Goal: Information Seeking & Learning: Learn about a topic

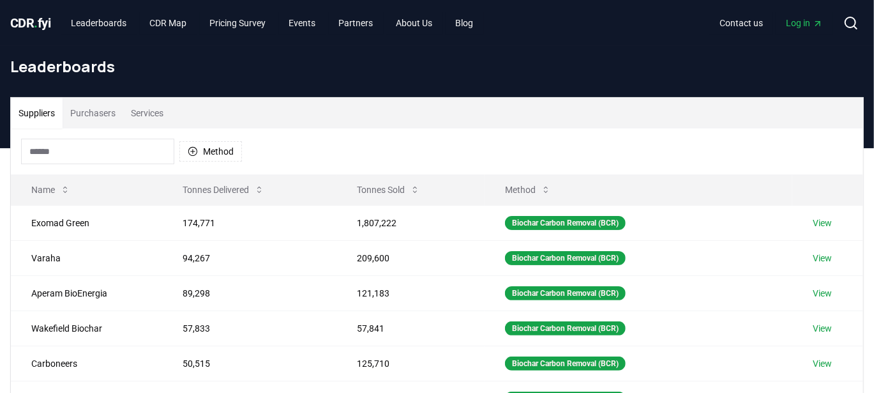
click at [143, 112] on button "Services" at bounding box center [147, 113] width 48 height 31
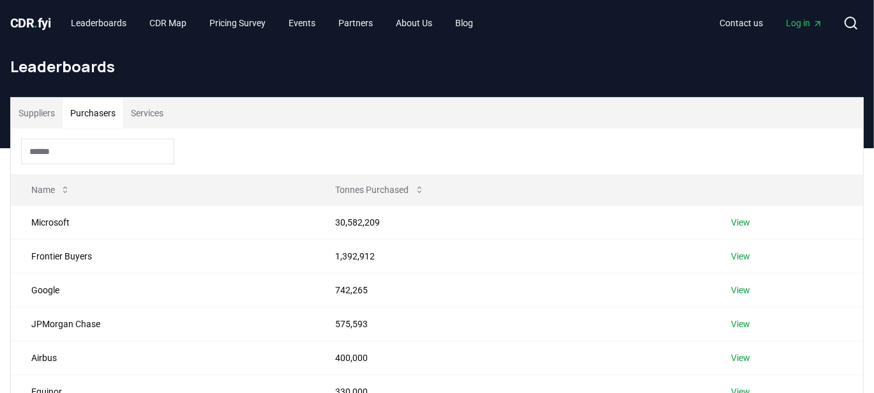
click at [110, 110] on button "Purchasers" at bounding box center [93, 113] width 61 height 31
click at [379, 148] on div at bounding box center [437, 151] width 852 height 46
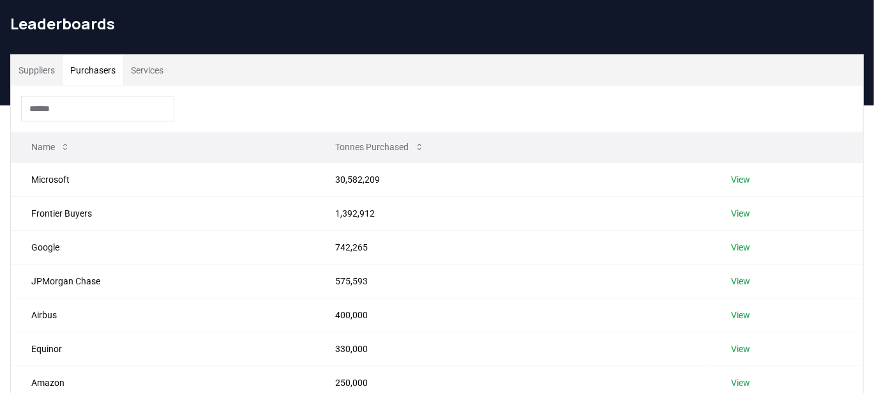
scroll to position [64, 0]
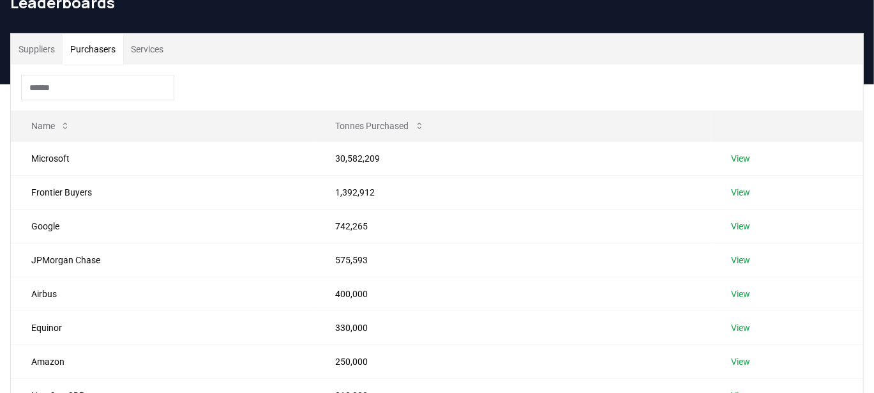
click at [153, 49] on button "Services" at bounding box center [147, 49] width 48 height 31
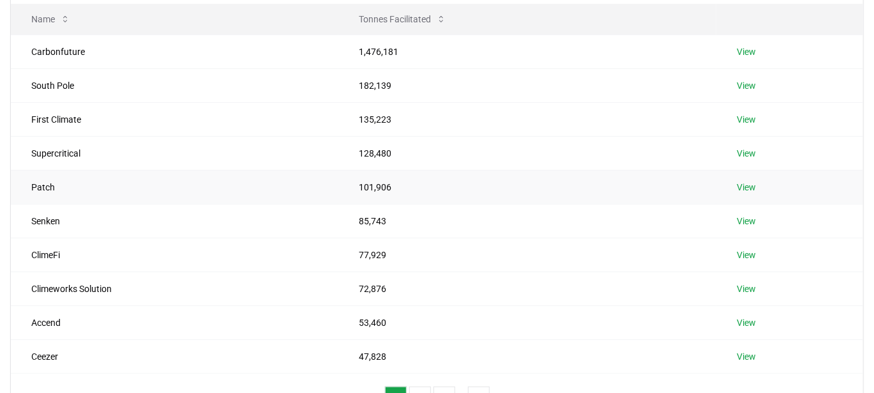
scroll to position [191, 0]
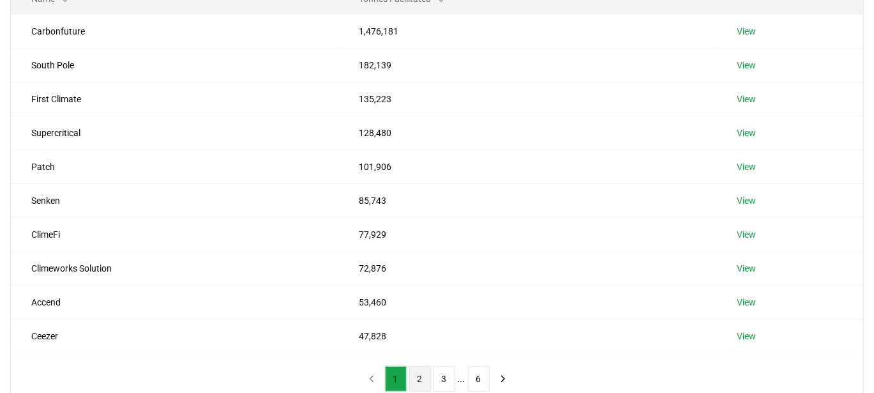
click at [423, 370] on button "2" at bounding box center [420, 379] width 22 height 26
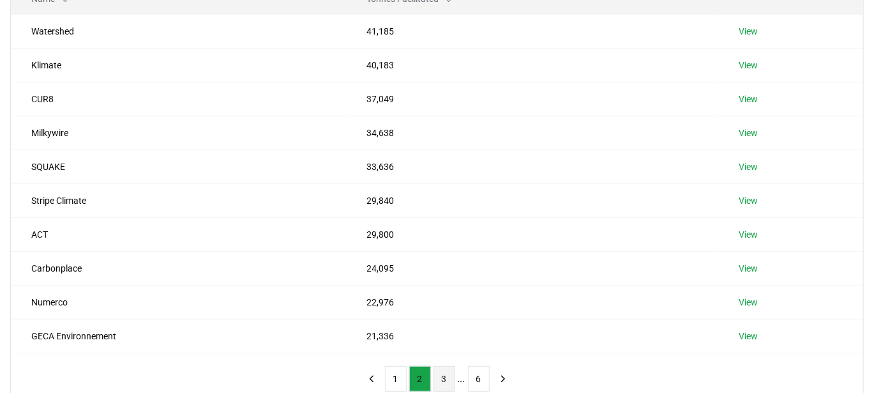
click at [446, 371] on button "3" at bounding box center [444, 379] width 22 height 26
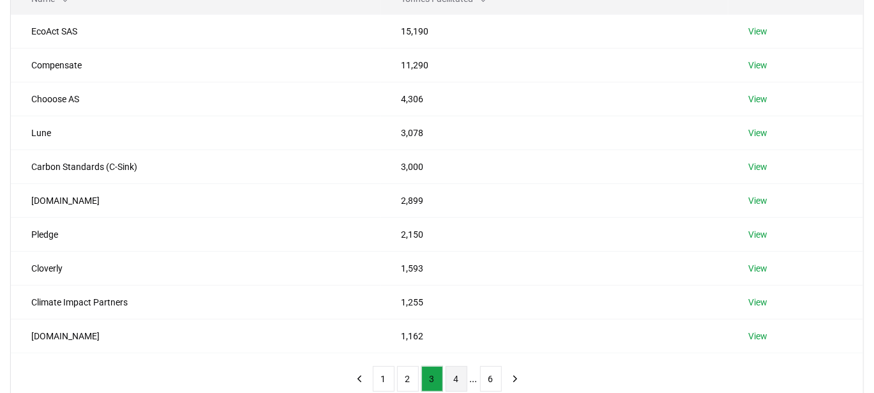
click at [451, 367] on button "4" at bounding box center [457, 379] width 22 height 26
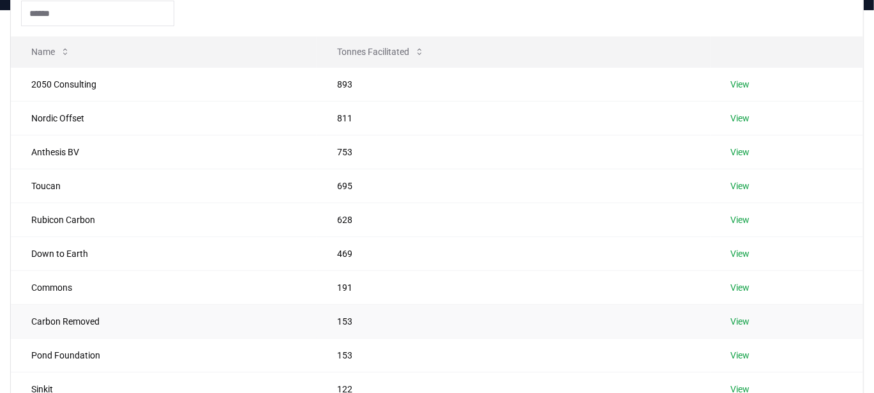
scroll to position [64, 0]
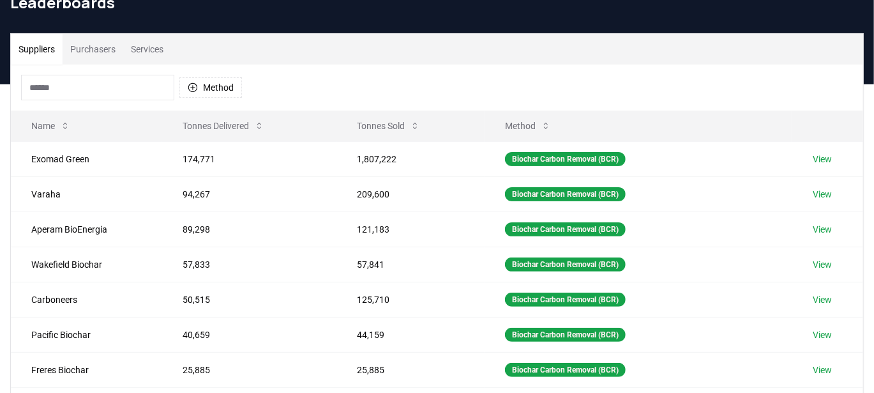
click at [40, 59] on button "Suppliers" at bounding box center [37, 49] width 52 height 31
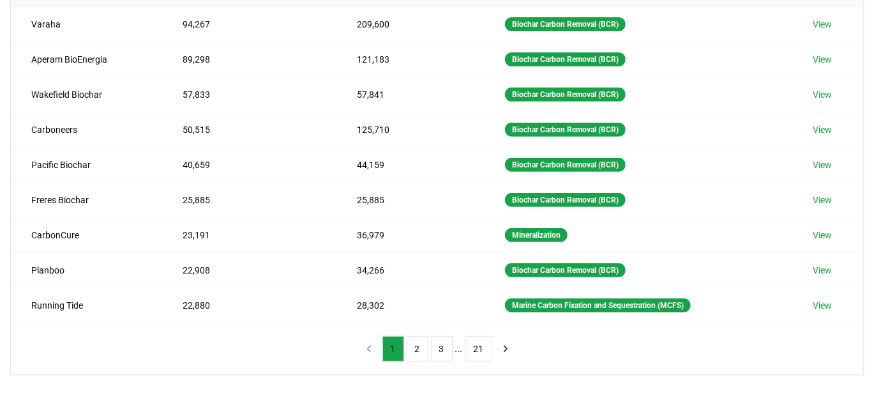
scroll to position [255, 0]
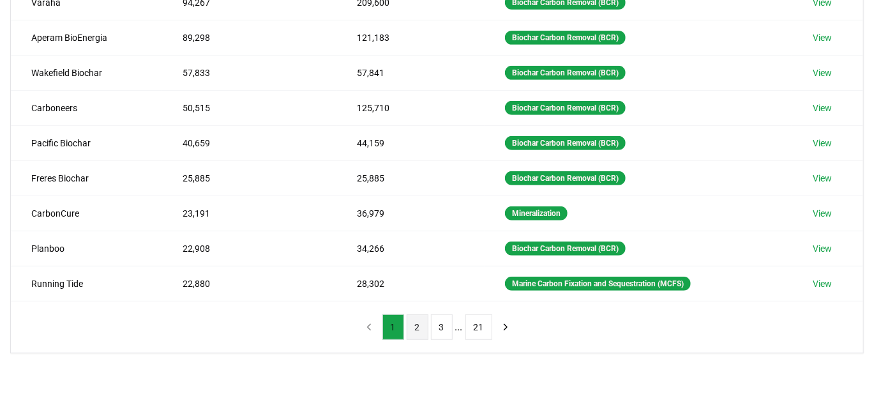
click at [416, 321] on button "2" at bounding box center [418, 327] width 22 height 26
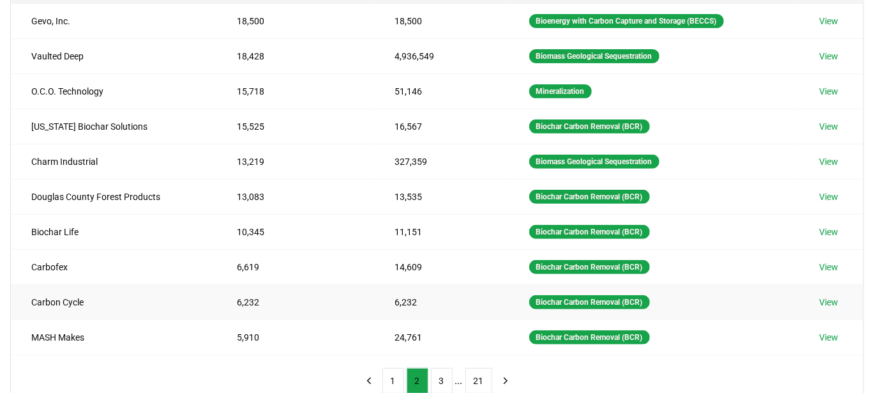
scroll to position [128, 0]
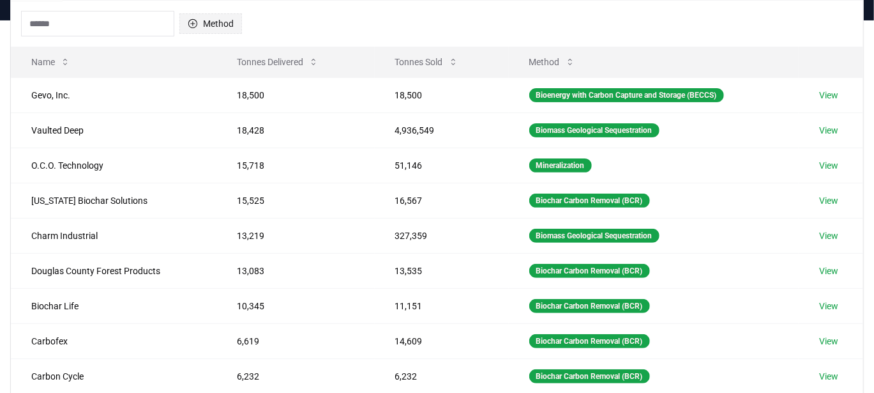
click at [210, 20] on button "Method" at bounding box center [210, 23] width 63 height 20
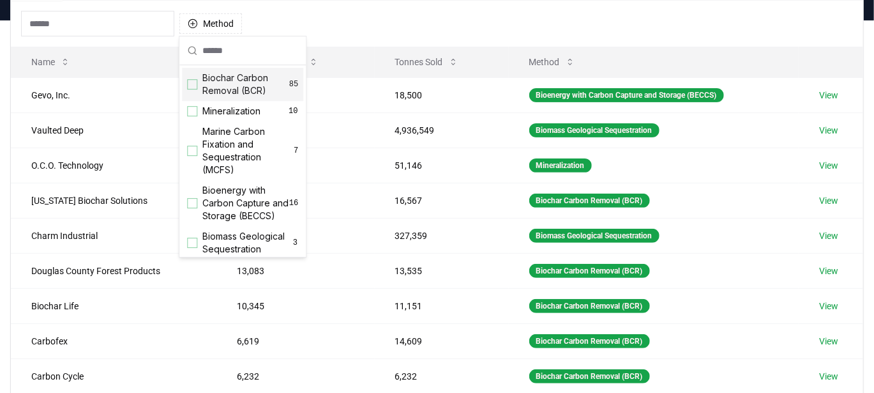
click at [192, 84] on div "Suggestions" at bounding box center [192, 84] width 10 height 10
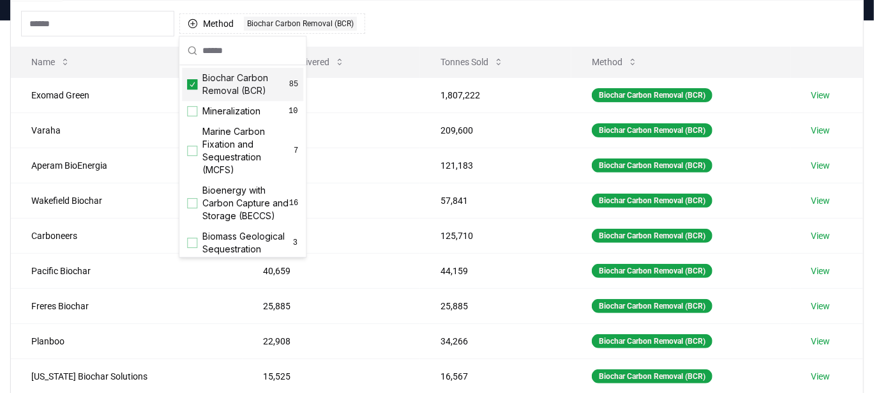
click at [447, 16] on div "Method 1 Biochar Carbon Removal (BCR)" at bounding box center [437, 24] width 852 height 46
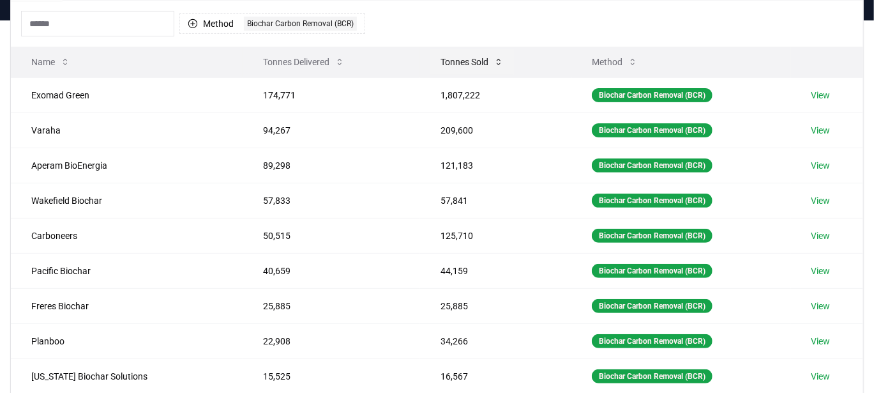
click at [472, 61] on button "Tonnes Sold" at bounding box center [472, 62] width 84 height 26
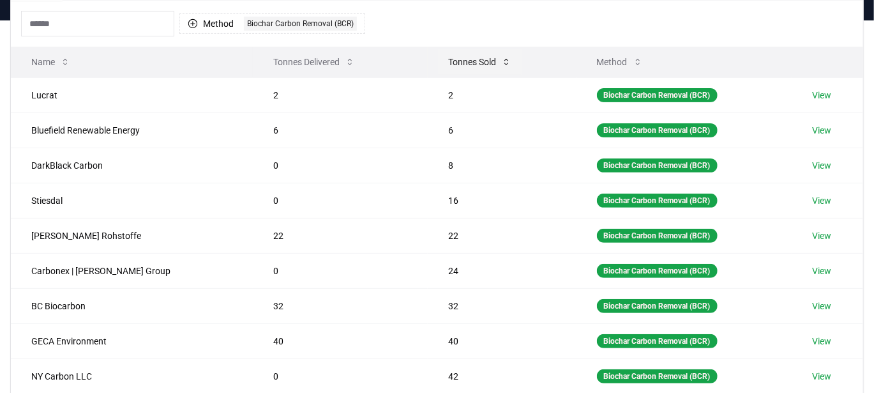
click at [470, 61] on button "Tonnes Sold" at bounding box center [480, 62] width 84 height 26
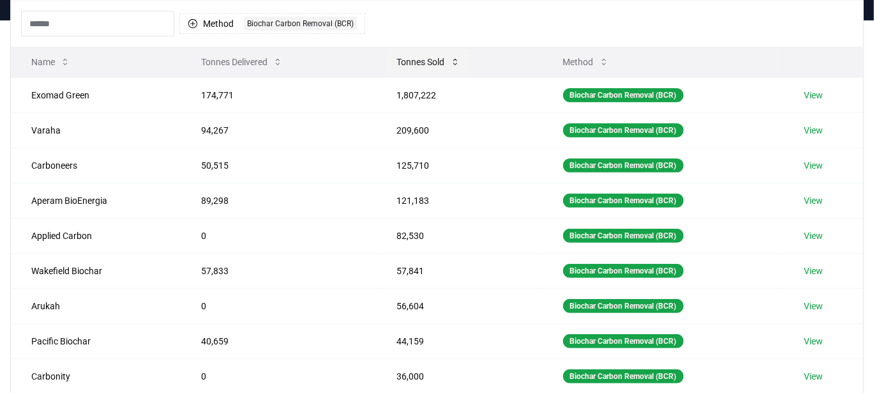
click at [419, 56] on button "Tonnes Sold" at bounding box center [429, 62] width 84 height 26
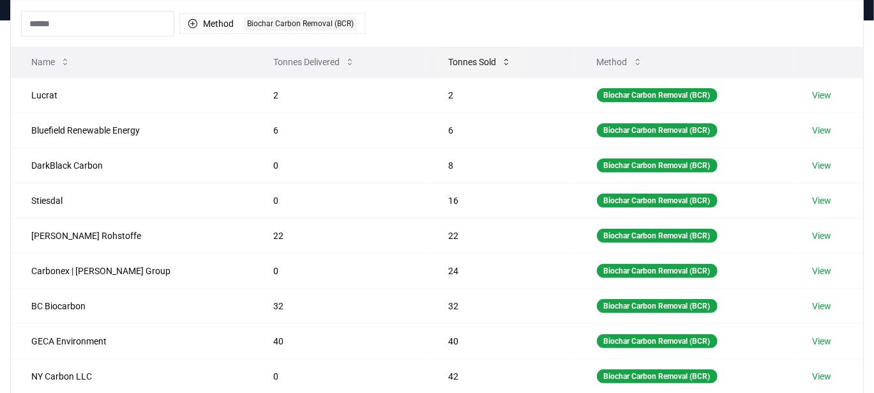
click at [438, 56] on button "Tonnes Sold" at bounding box center [480, 62] width 84 height 26
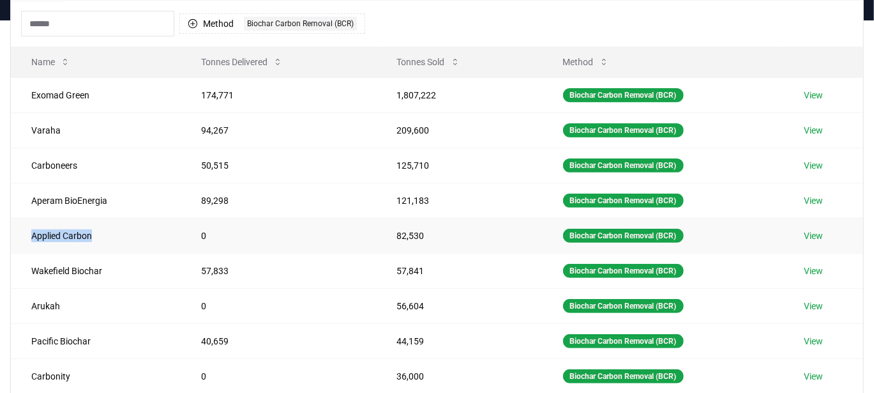
drag, startPoint x: 103, startPoint y: 230, endPoint x: 27, endPoint y: 230, distance: 76.0
click at [27, 230] on td "Applied Carbon" at bounding box center [96, 235] width 170 height 35
copy td "Applied Carbon"
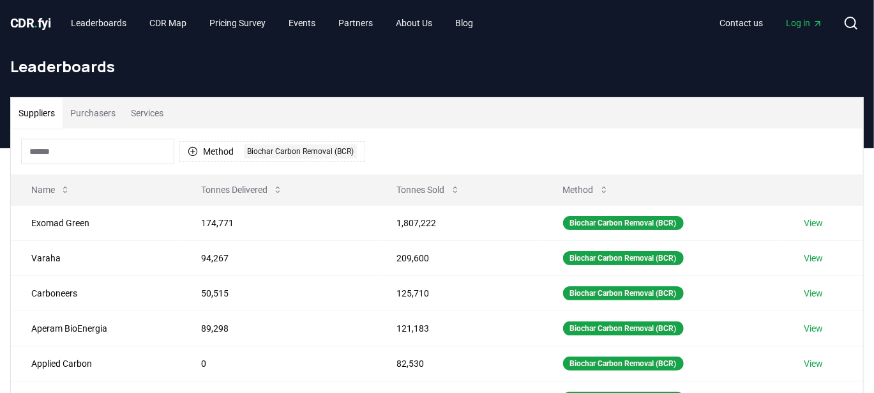
click at [290, 100] on div "Suppliers Purchasers Services" at bounding box center [437, 113] width 852 height 31
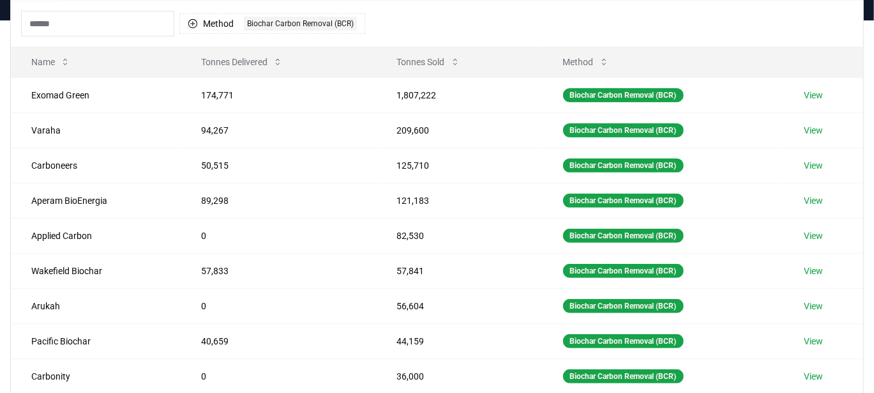
scroll to position [64, 0]
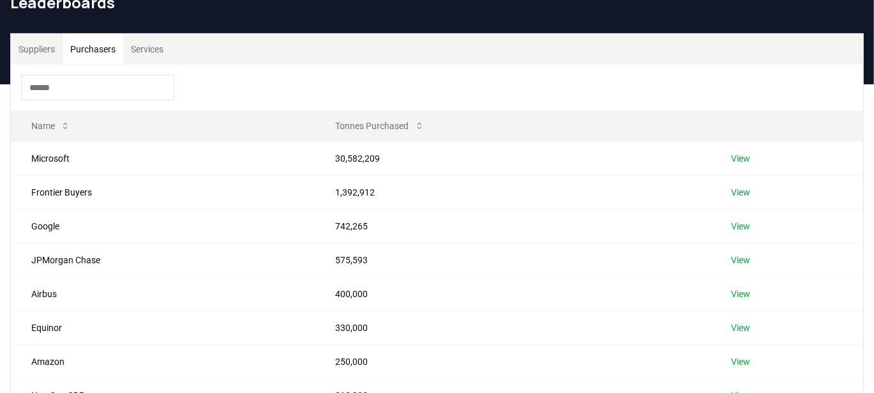
click at [89, 40] on button "Purchasers" at bounding box center [93, 49] width 61 height 31
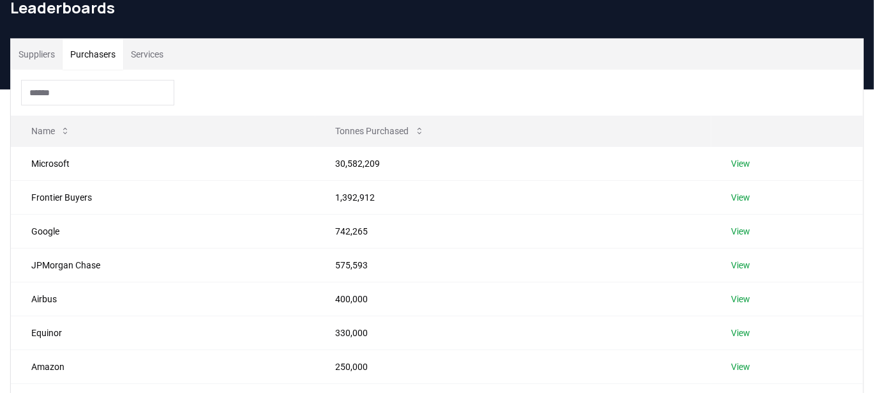
scroll to position [0, 0]
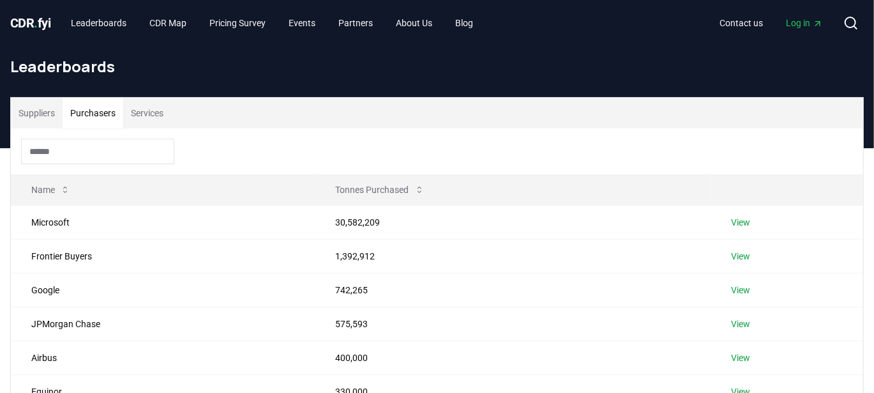
click at [100, 155] on input at bounding box center [97, 152] width 153 height 26
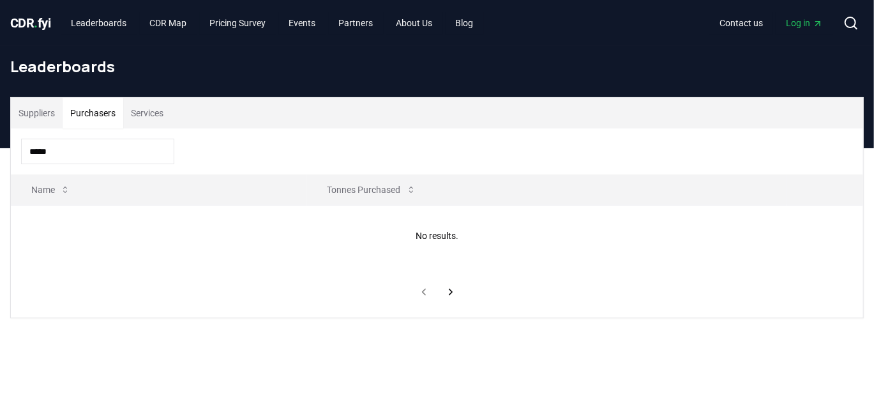
type input "******"
click at [37, 113] on button "Suppliers" at bounding box center [37, 113] width 52 height 31
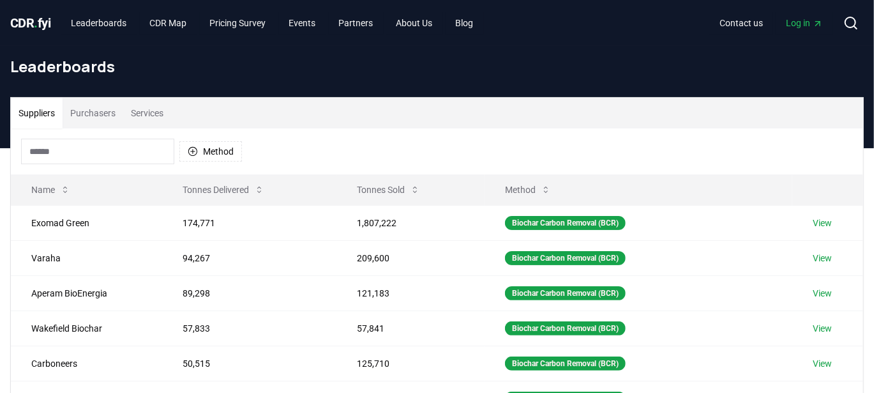
click at [101, 140] on input at bounding box center [97, 152] width 153 height 26
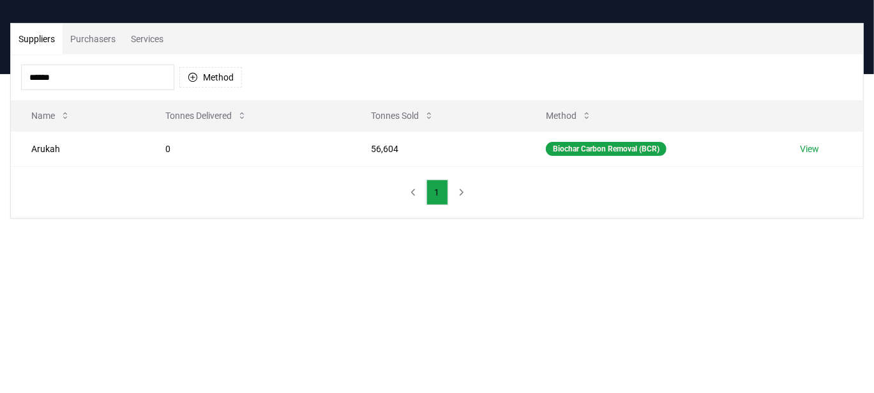
scroll to position [69, 0]
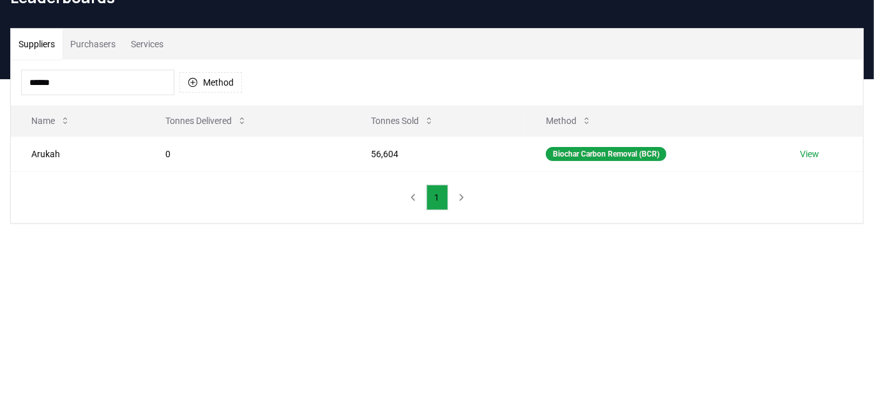
click at [51, 49] on button "Suppliers" at bounding box center [37, 44] width 52 height 31
click at [192, 82] on icon "button" at bounding box center [192, 82] width 9 height 9
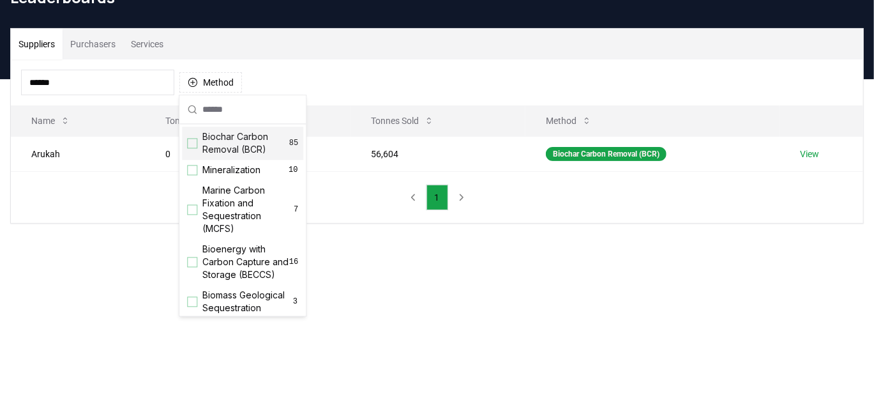
click at [191, 143] on div "Suggestions" at bounding box center [192, 143] width 10 height 10
click at [438, 66] on div "****** Method 1 Biochar Carbon Removal (BCR)" at bounding box center [437, 82] width 852 height 46
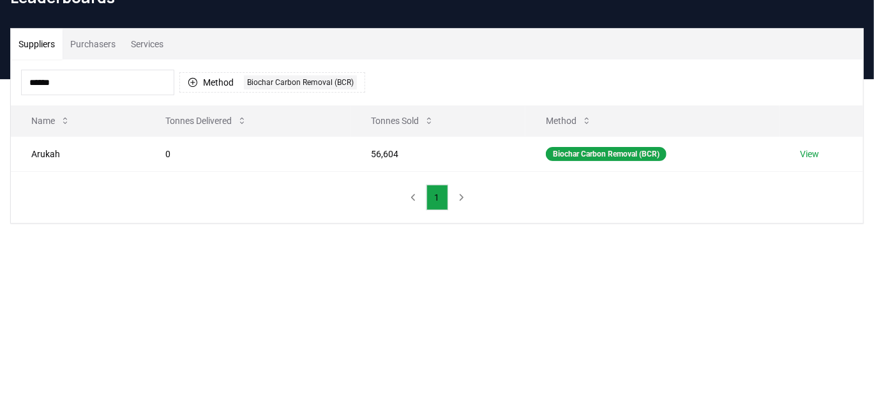
click at [92, 76] on input "******" at bounding box center [97, 83] width 153 height 26
type input "*"
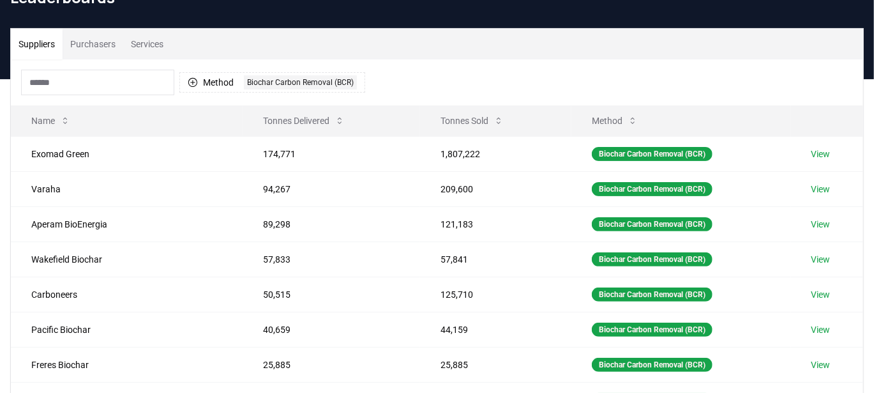
click at [0, 142] on div "Suppliers Purchasers Services Method 1 Biochar Carbon Removal (BCR) Name Tonnes…" at bounding box center [437, 283] width 874 height 511
click at [97, 31] on button "Purchasers" at bounding box center [93, 44] width 61 height 31
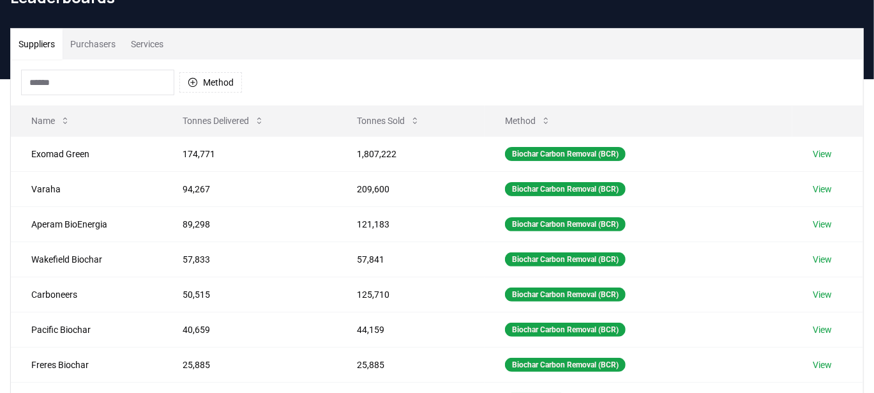
click at [33, 39] on button "Suppliers" at bounding box center [37, 44] width 52 height 31
click at [103, 41] on button "Purchasers" at bounding box center [93, 44] width 61 height 31
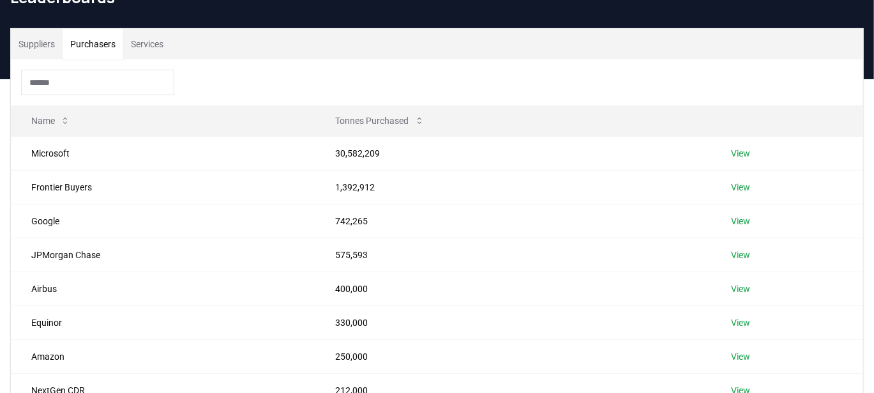
click at [133, 77] on input at bounding box center [97, 83] width 153 height 26
click at [50, 38] on button "Suppliers" at bounding box center [37, 44] width 52 height 31
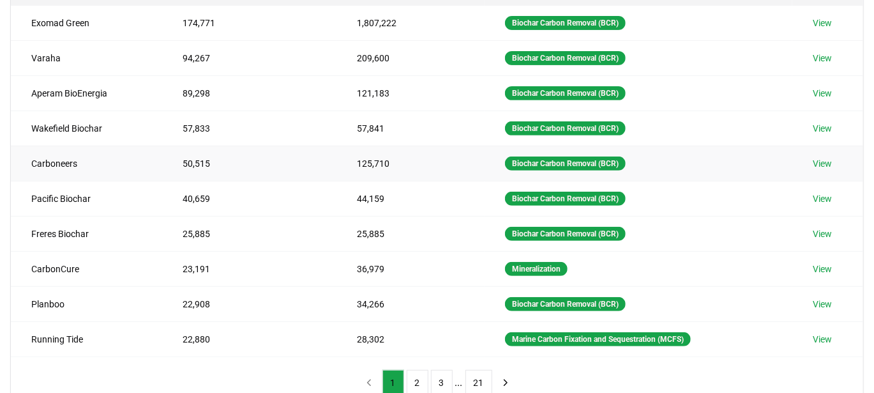
scroll to position [255, 0]
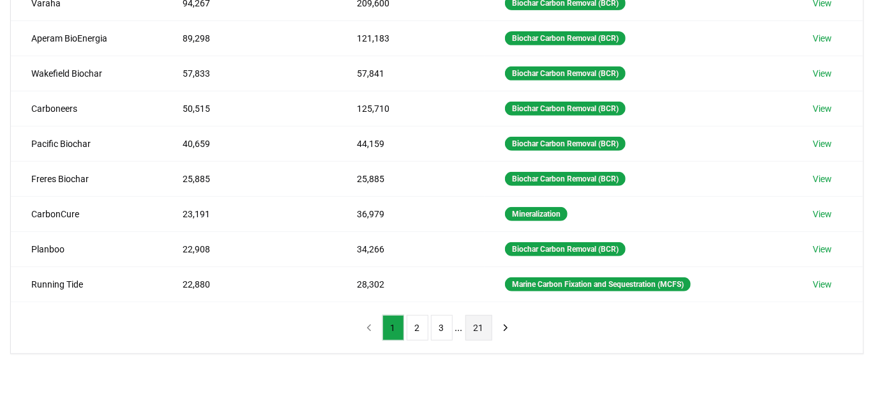
click at [481, 321] on button "21" at bounding box center [478, 328] width 27 height 26
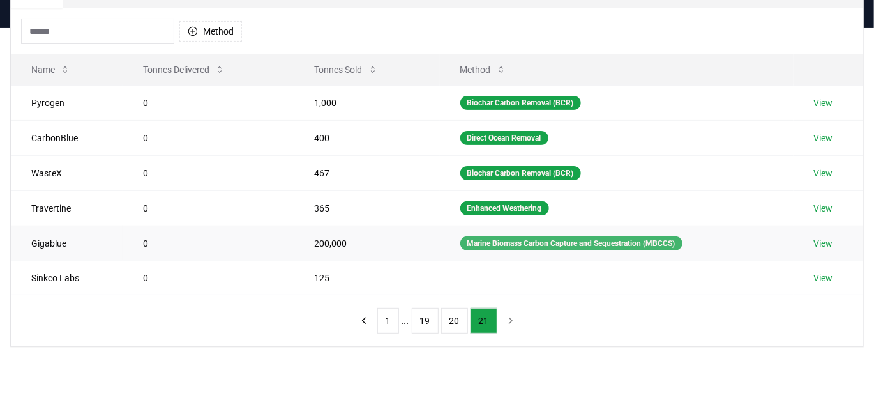
scroll to position [121, 0]
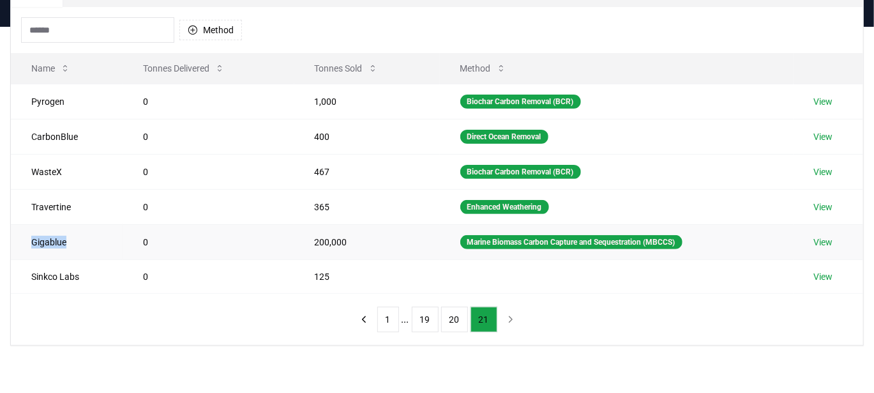
drag, startPoint x: 70, startPoint y: 239, endPoint x: 31, endPoint y: 237, distance: 39.6
click at [31, 237] on td "Gigablue" at bounding box center [67, 241] width 112 height 35
copy td "Gigablue"
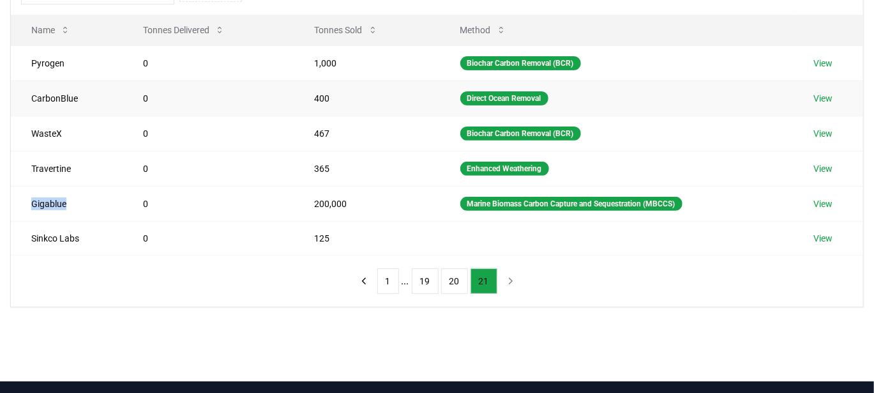
scroll to position [159, 0]
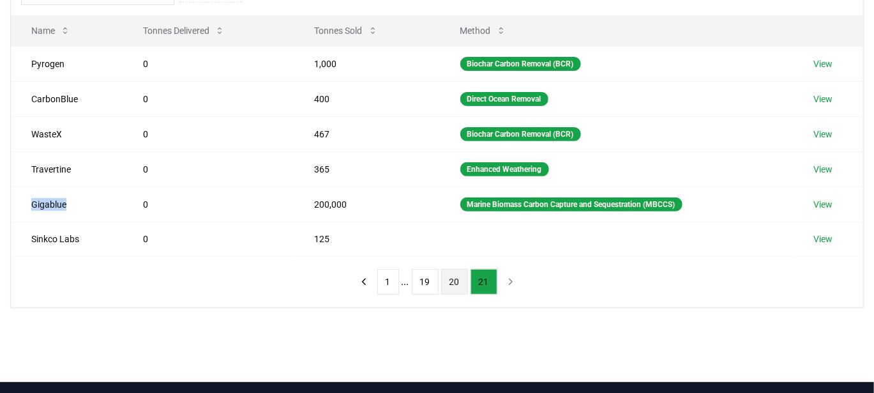
click at [447, 274] on button "20" at bounding box center [454, 282] width 27 height 26
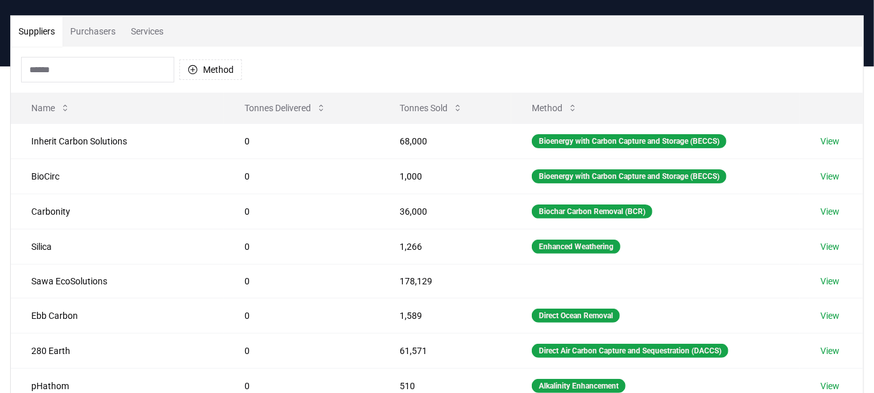
scroll to position [0, 0]
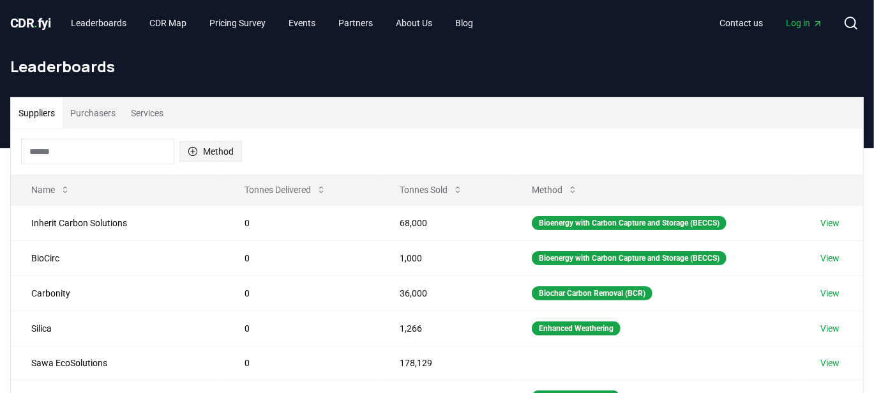
click at [236, 152] on button "Method" at bounding box center [210, 151] width 63 height 20
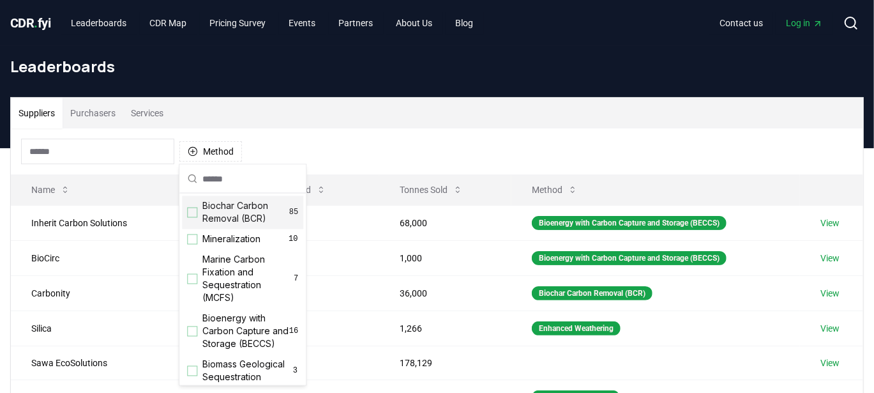
click at [193, 207] on div "Suggestions" at bounding box center [192, 212] width 10 height 10
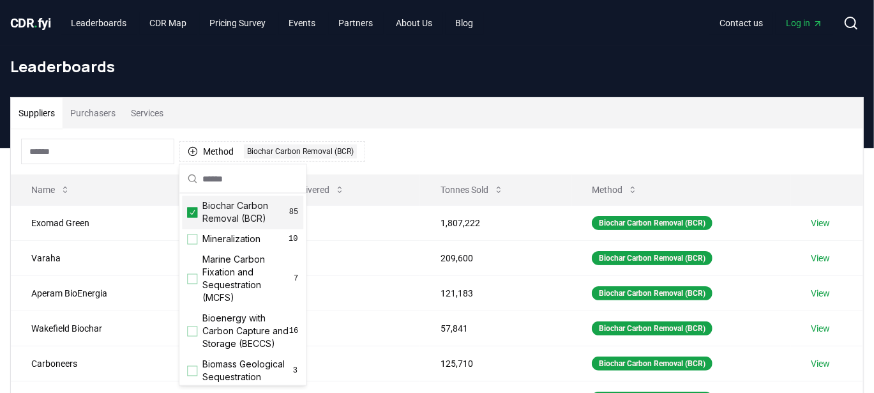
click at [446, 147] on div "Method 1 Biochar Carbon Removal (BCR)" at bounding box center [437, 151] width 852 height 46
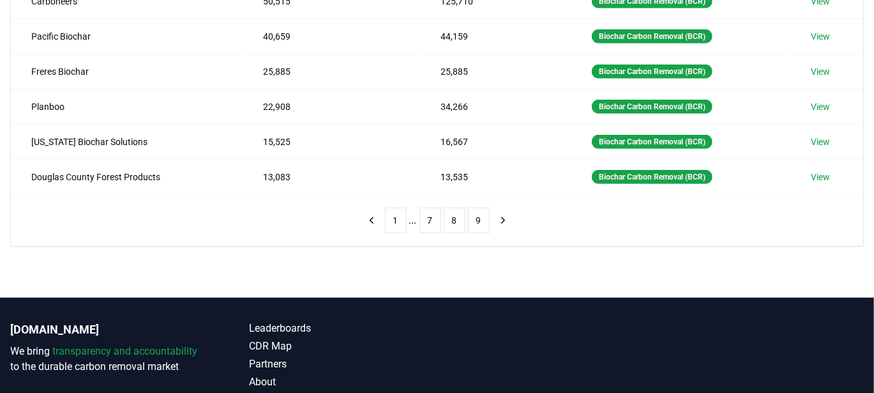
scroll to position [357, 0]
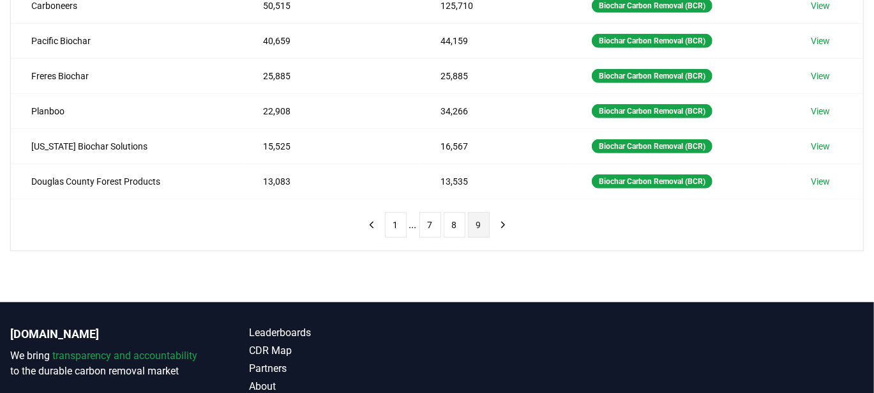
click at [479, 220] on button "9" at bounding box center [479, 225] width 22 height 26
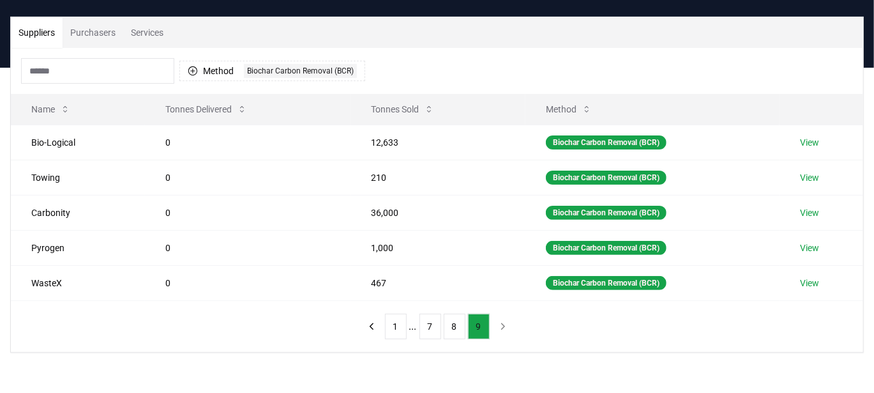
scroll to position [82, 0]
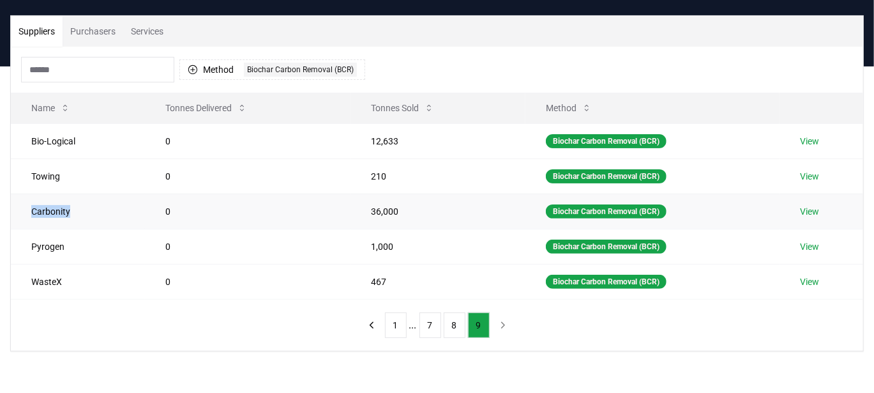
drag, startPoint x: 77, startPoint y: 209, endPoint x: 31, endPoint y: 211, distance: 46.6
click at [31, 211] on td "Carbonity" at bounding box center [78, 210] width 134 height 35
copy td "Carbonity"
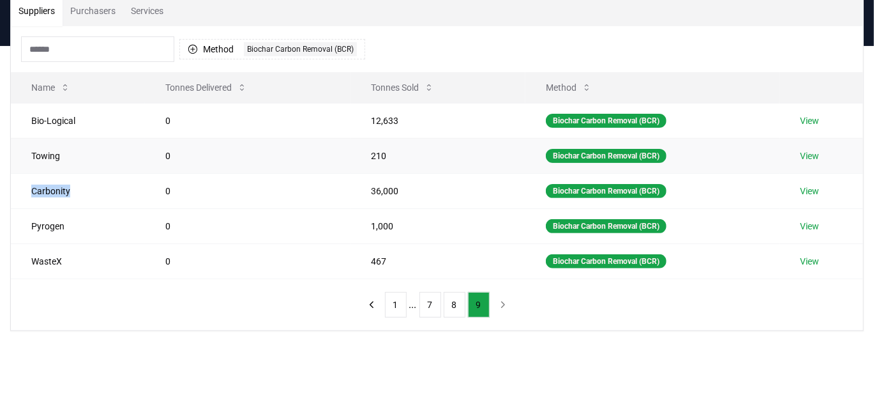
scroll to position [105, 0]
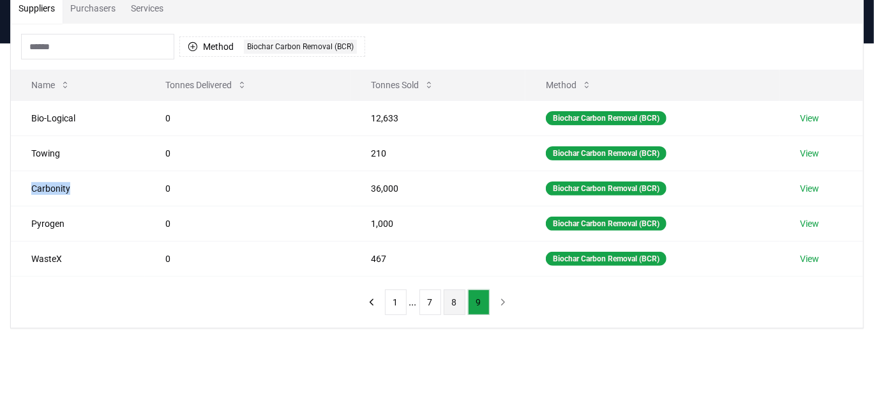
click at [447, 299] on button "8" at bounding box center [455, 302] width 22 height 26
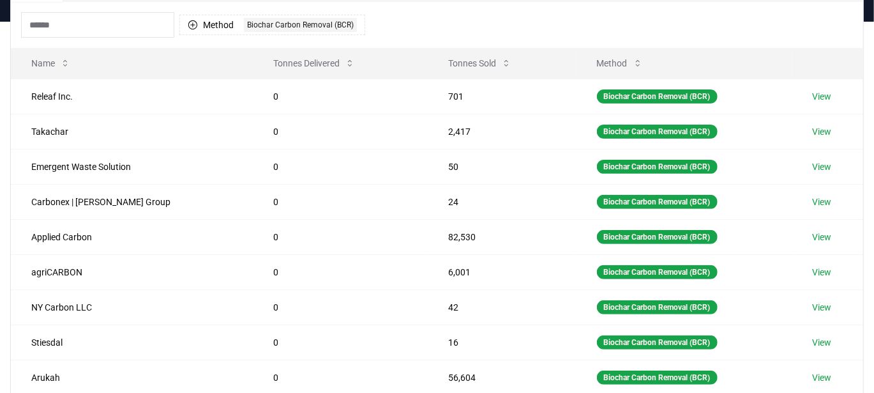
scroll to position [128, 0]
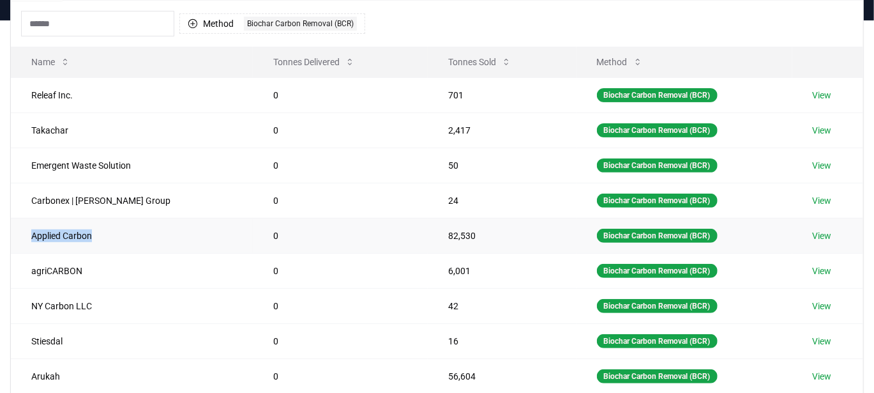
drag, startPoint x: 103, startPoint y: 225, endPoint x: 20, endPoint y: 225, distance: 82.3
click at [20, 225] on td "Applied Carbon" at bounding box center [132, 235] width 242 height 35
copy td "Applied Carbon"
click at [20, 229] on td "Applied Carbon" at bounding box center [132, 235] width 242 height 35
click at [458, 230] on td "82,530" at bounding box center [502, 235] width 148 height 35
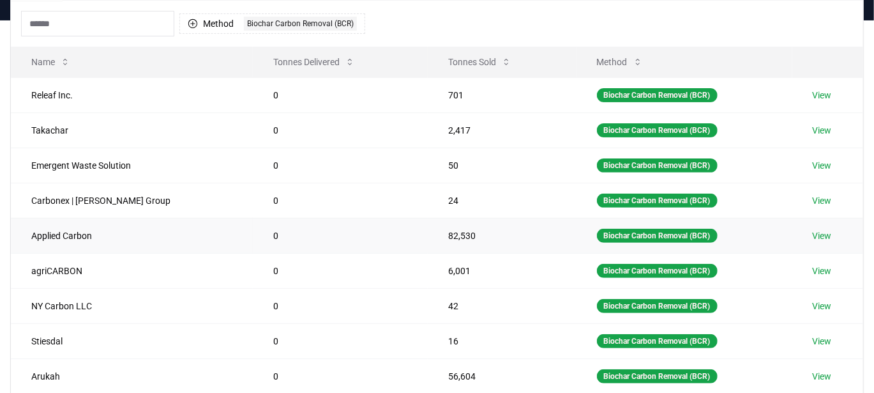
click at [458, 230] on td "82,530" at bounding box center [502, 235] width 148 height 35
drag, startPoint x: 458, startPoint y: 230, endPoint x: 84, endPoint y: 220, distance: 374.2
click at [84, 220] on tr "Applied Carbon 0 82,530 Biochar Carbon Removal (BCR) View" at bounding box center [437, 235] width 852 height 35
copy tr "Applied Carbon 0 82,530"
drag, startPoint x: 230, startPoint y: 59, endPoint x: 196, endPoint y: 31, distance: 44.0
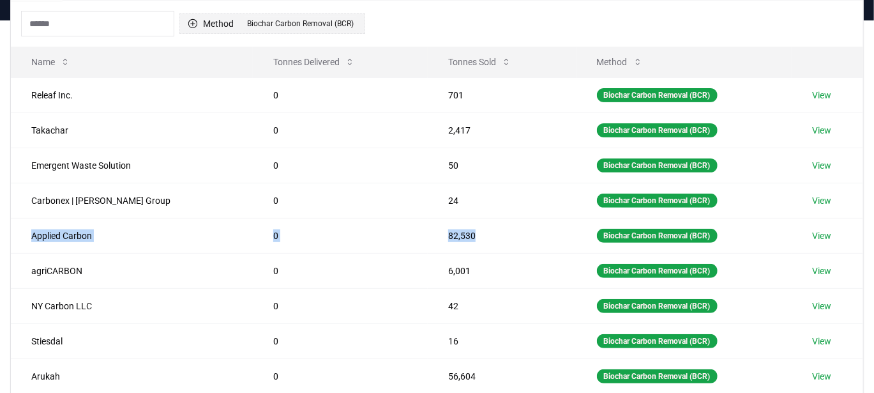
click at [196, 31] on button "Method 1 Biochar Carbon Removal (BCR)" at bounding box center [272, 23] width 186 height 20
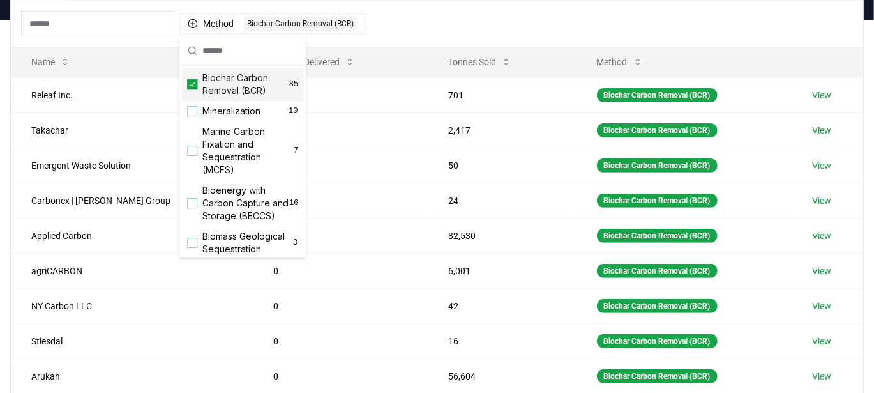
click at [415, 27] on div "Method 1 Biochar Carbon Removal (BCR)" at bounding box center [437, 24] width 852 height 46
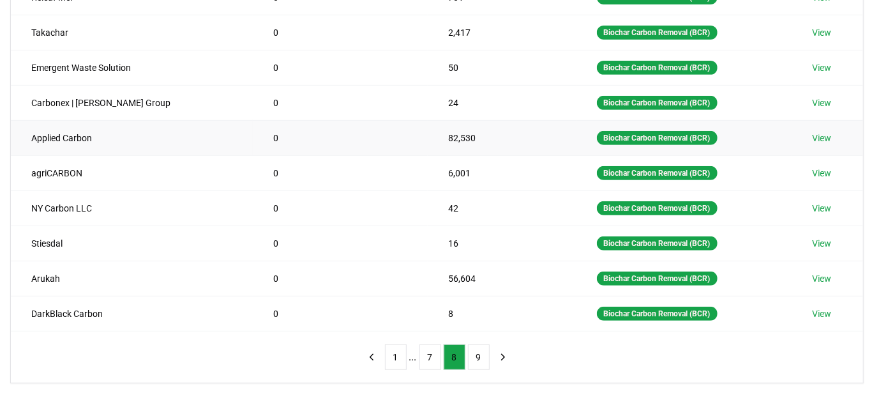
scroll to position [225, 0]
drag, startPoint x: 28, startPoint y: 269, endPoint x: 459, endPoint y: 280, distance: 431.0
click at [459, 280] on tr "Arukah 0 56,604 Biochar Carbon Removal (BCR) View" at bounding box center [437, 277] width 852 height 35
copy tr "Arukah 0 56,604"
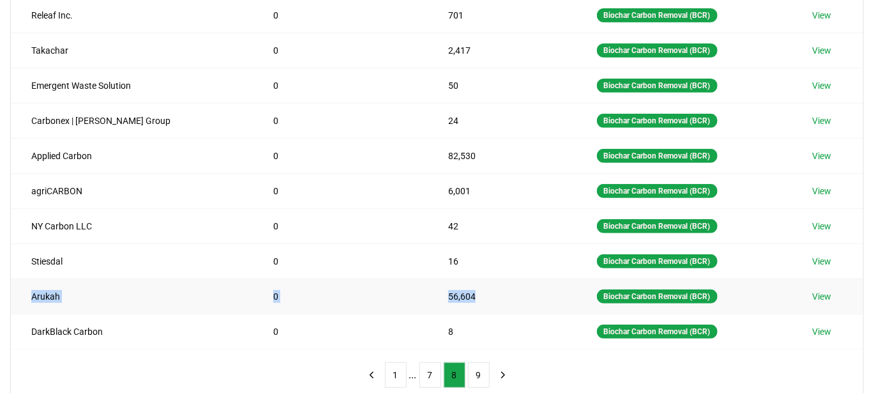
scroll to position [241, 0]
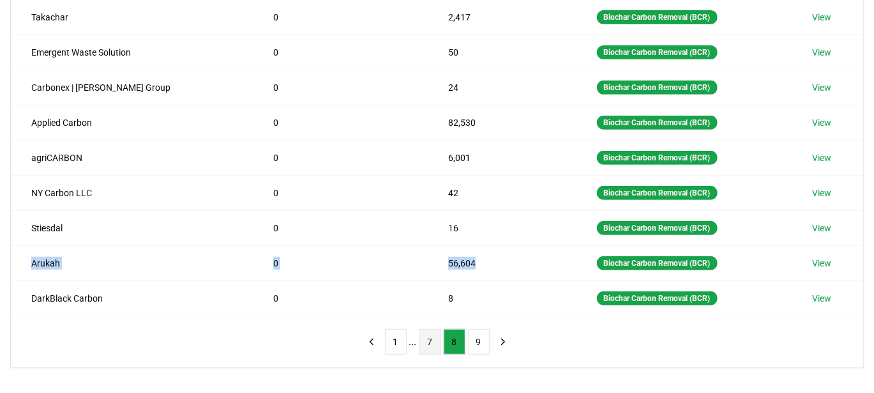
click at [434, 336] on button "7" at bounding box center [430, 342] width 22 height 26
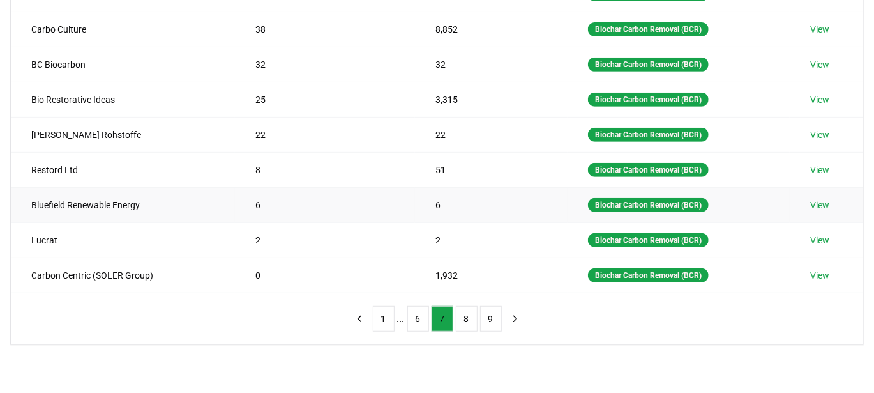
scroll to position [301, 0]
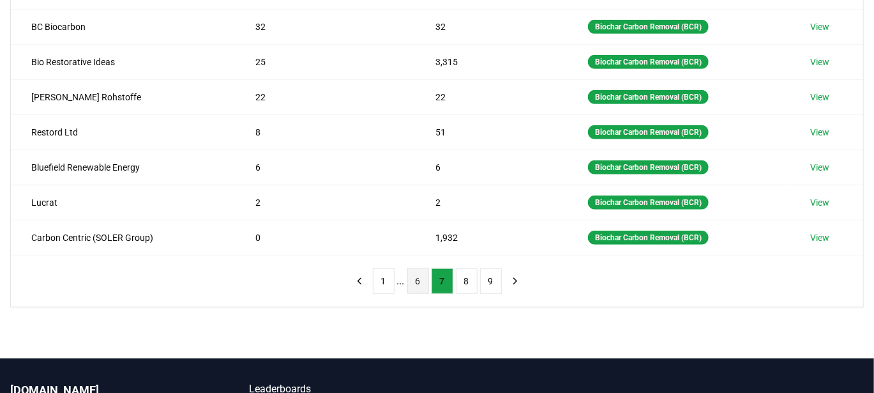
click at [414, 269] on button "6" at bounding box center [418, 281] width 22 height 26
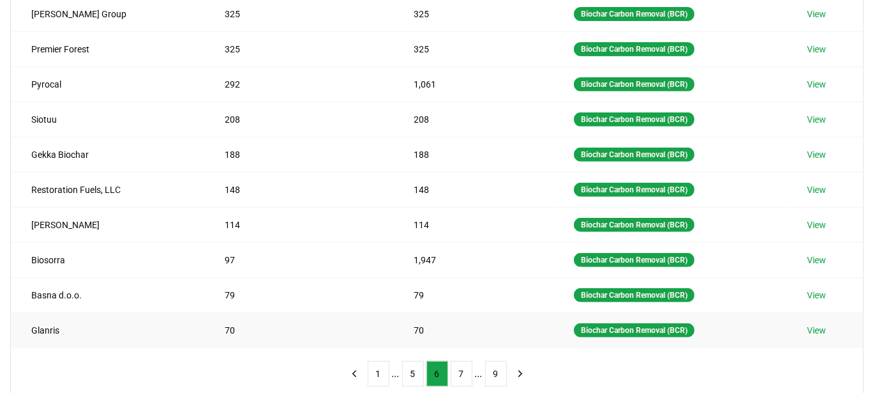
scroll to position [217, 0]
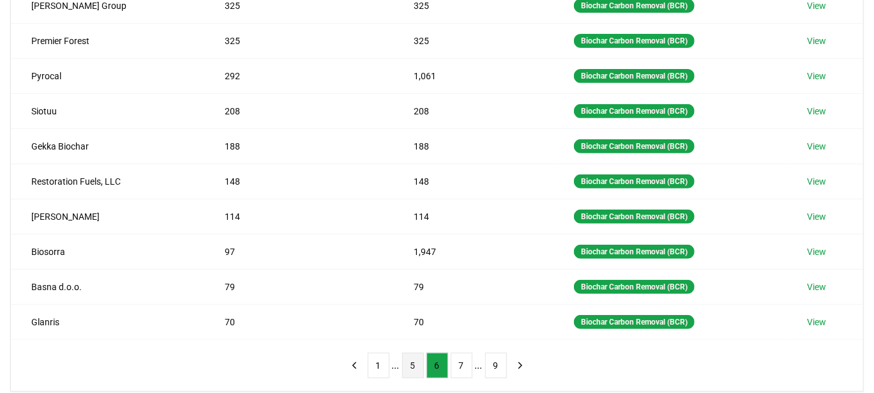
click at [412, 359] on button "5" at bounding box center [413, 365] width 22 height 26
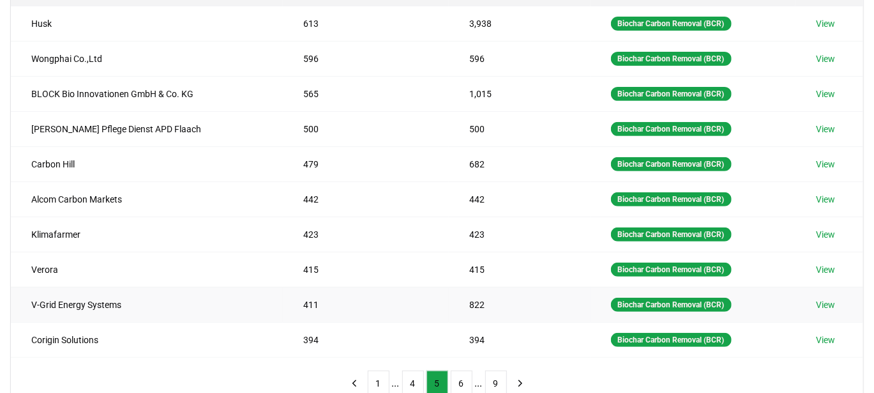
scroll to position [207, 0]
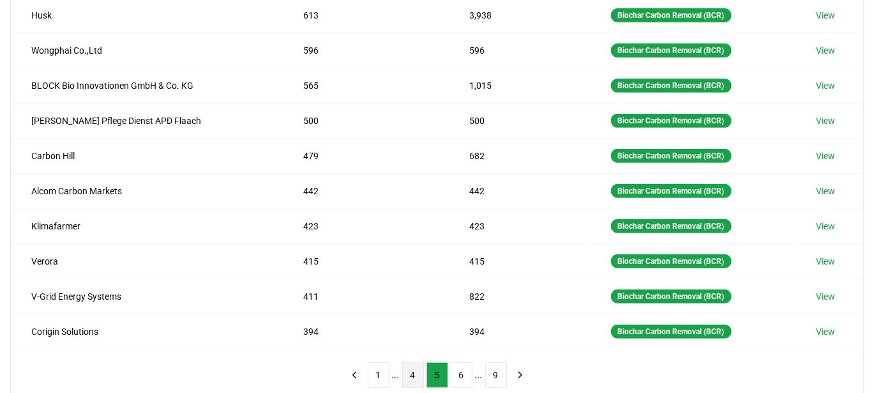
click at [413, 368] on button "4" at bounding box center [413, 375] width 22 height 26
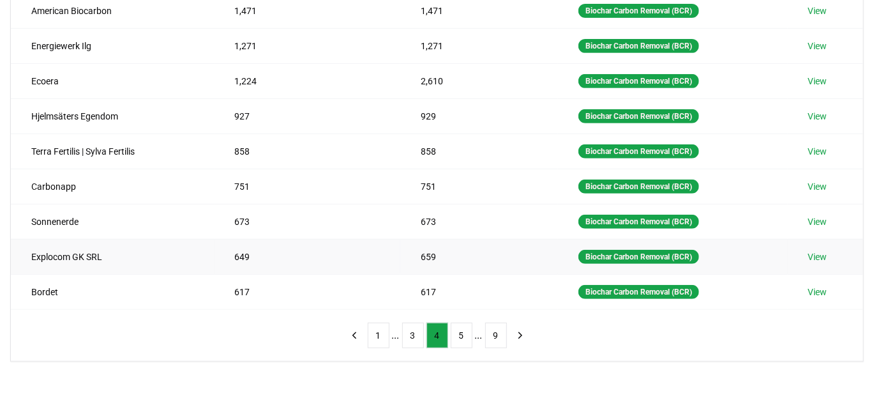
scroll to position [247, 0]
click at [416, 322] on button "3" at bounding box center [413, 335] width 22 height 26
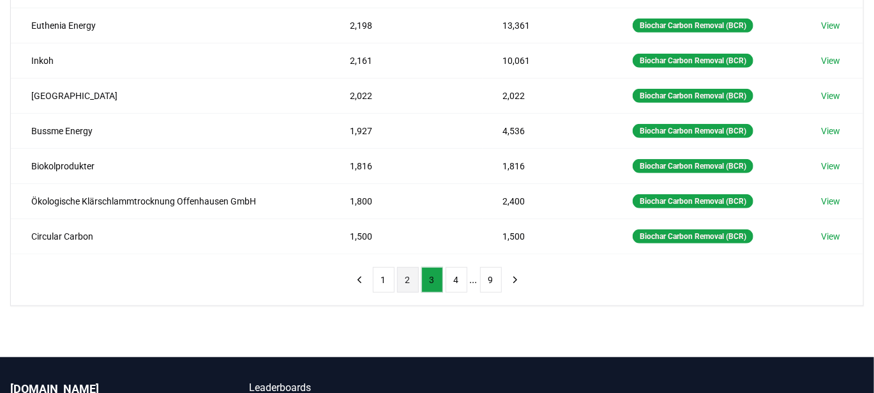
scroll to position [303, 0]
click at [407, 270] on button "2" at bounding box center [408, 280] width 22 height 26
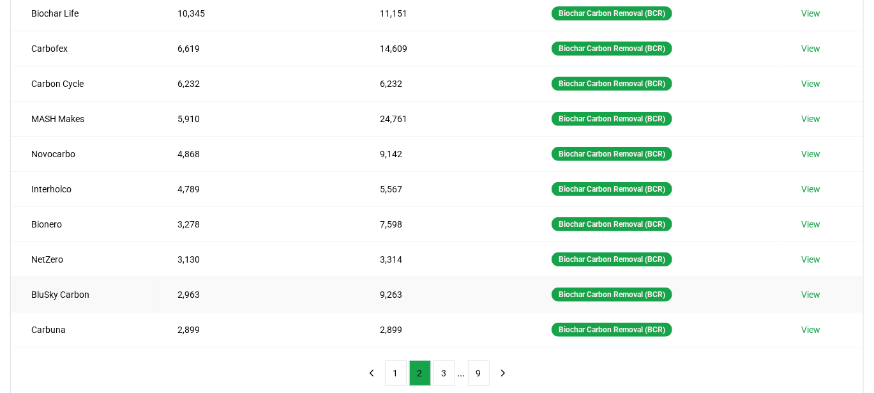
scroll to position [242, 0]
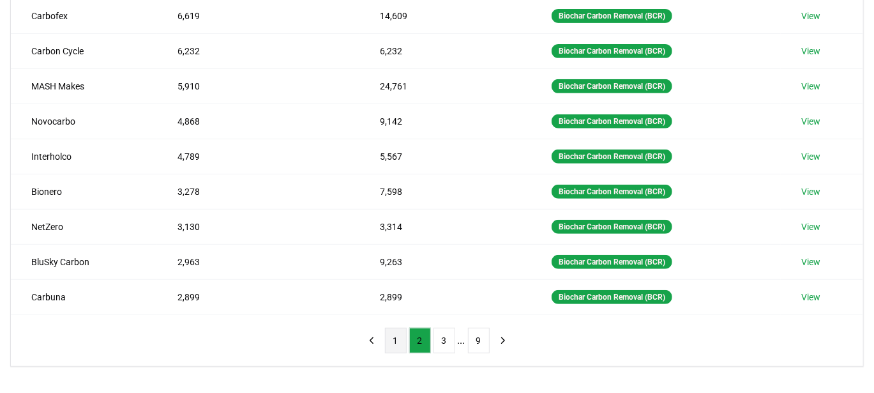
click at [395, 329] on button "1" at bounding box center [396, 340] width 22 height 26
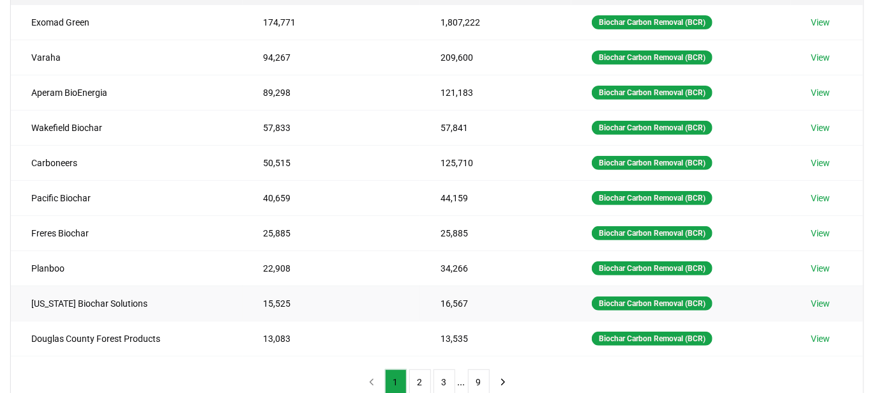
scroll to position [207, 0]
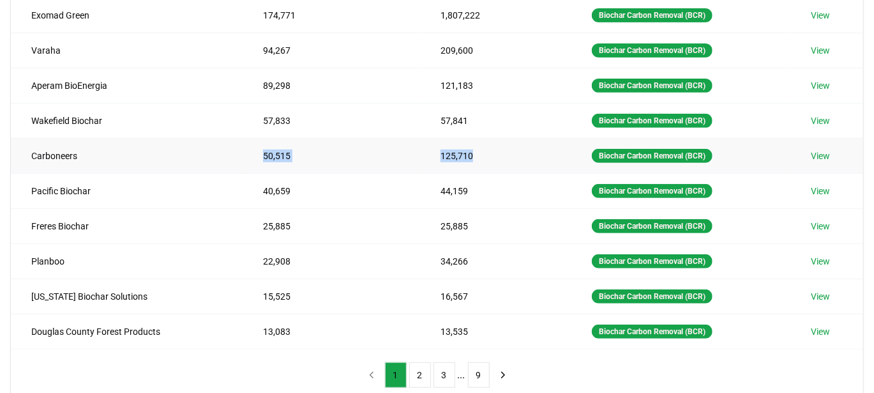
drag, startPoint x: 247, startPoint y: 153, endPoint x: 479, endPoint y: 156, distance: 231.7
click at [479, 156] on tr "Carboneers 50,515 125,710 Biochar Carbon Removal (BCR) View" at bounding box center [437, 155] width 852 height 35
copy tr "50,515 125,710"
drag, startPoint x: 26, startPoint y: 147, endPoint x: 515, endPoint y: 139, distance: 489.0
click at [515, 139] on tr "Carboneers 50,515 125,710 Biochar Carbon Removal (BCR) View" at bounding box center [437, 155] width 852 height 35
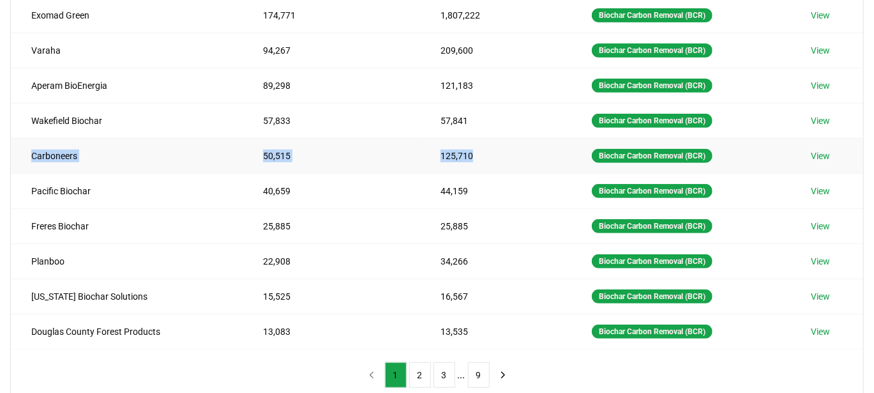
copy tr "Carboneers 50,515 125,710"
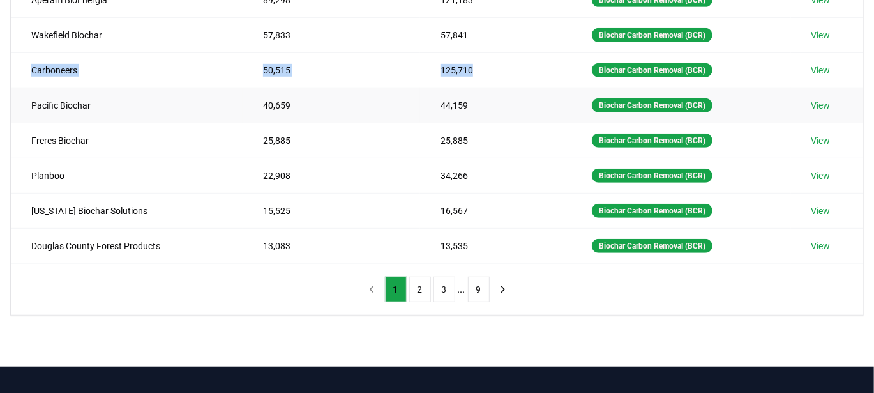
scroll to position [322, 0]
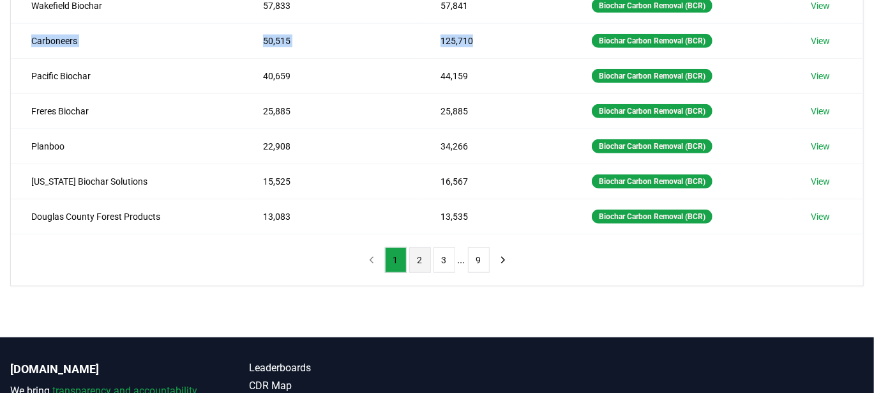
click at [414, 250] on button "2" at bounding box center [420, 260] width 22 height 26
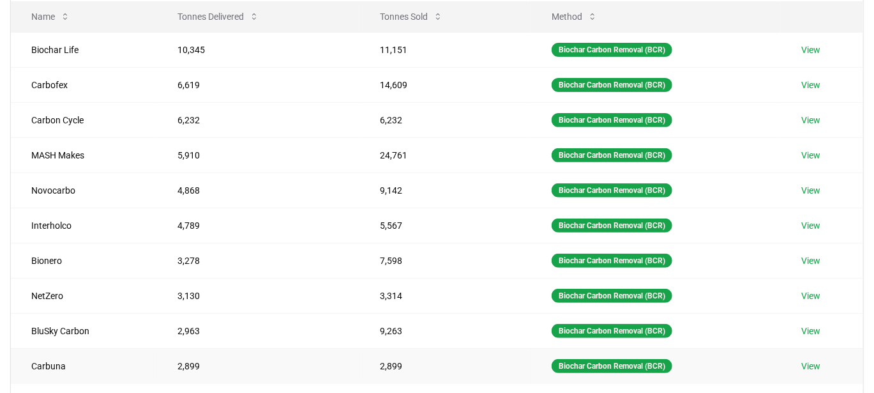
scroll to position [172, 0]
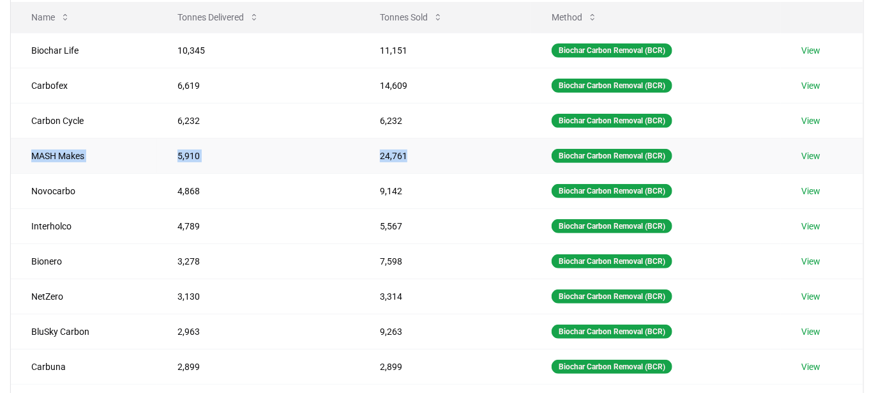
drag, startPoint x: 24, startPoint y: 151, endPoint x: 415, endPoint y: 151, distance: 390.6
click at [415, 151] on tr "MASH Makes 5,910 24,761 Biochar Carbon Removal (BCR) View" at bounding box center [437, 155] width 852 height 35
copy tr "MASH Makes 5,910 24,761"
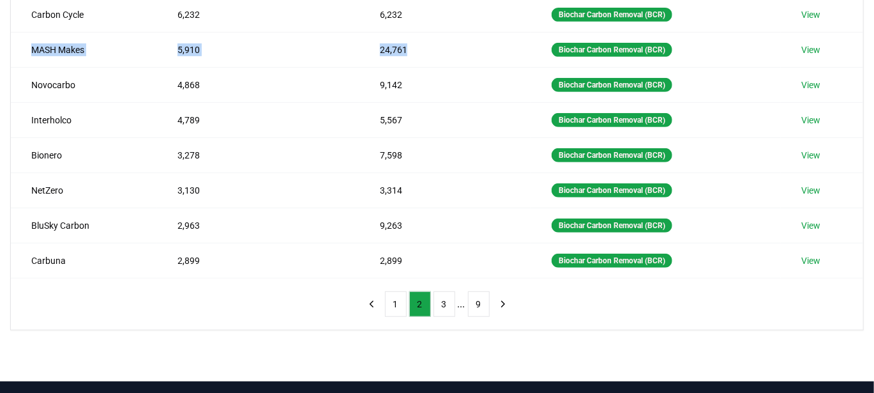
scroll to position [278, 0]
click at [443, 299] on button "3" at bounding box center [444, 304] width 22 height 26
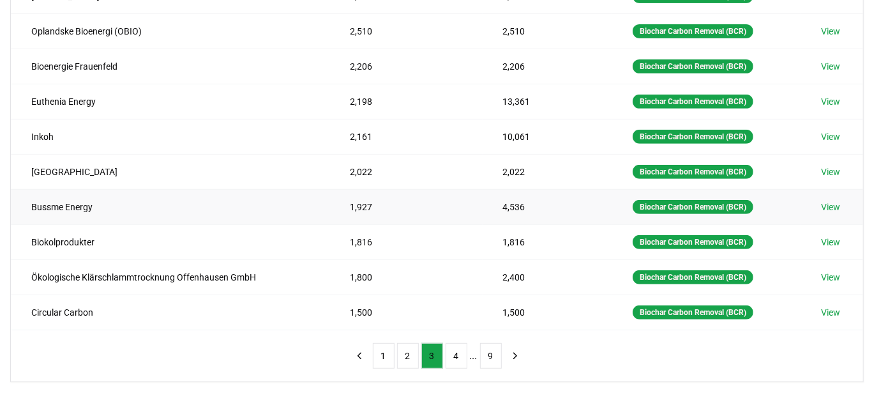
scroll to position [258, 0]
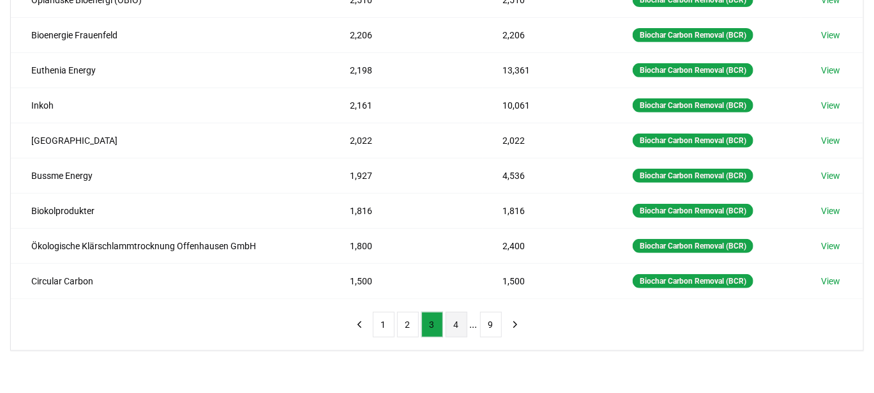
click at [449, 316] on button "4" at bounding box center [457, 324] width 22 height 26
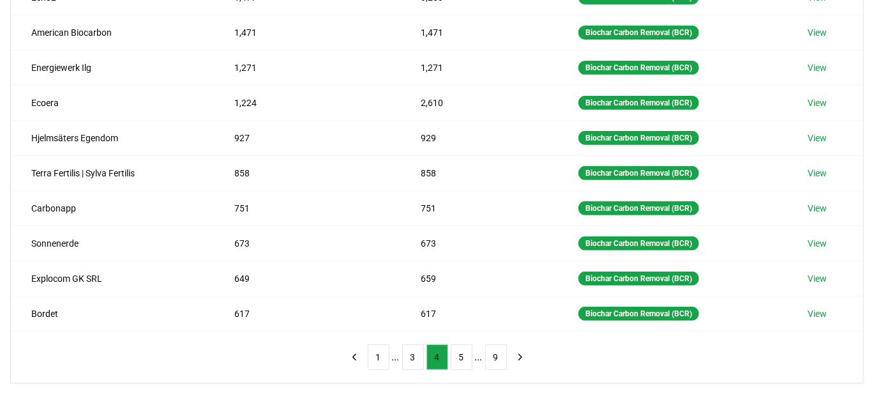
scroll to position [225, 0]
click at [467, 350] on button "5" at bounding box center [462, 357] width 22 height 26
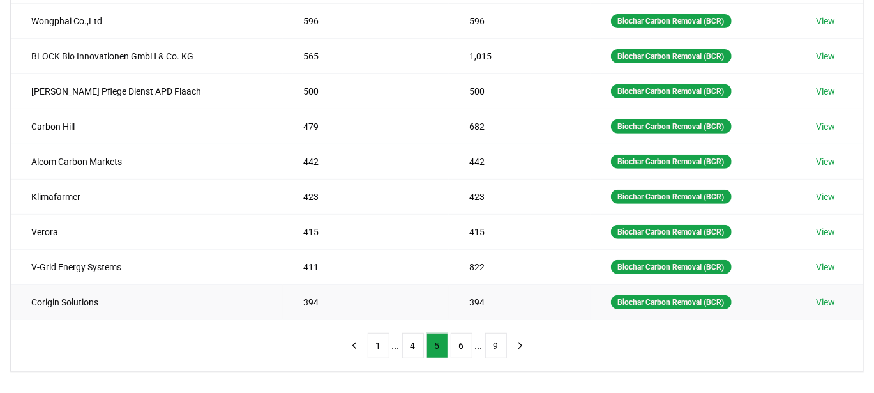
scroll to position [239, 0]
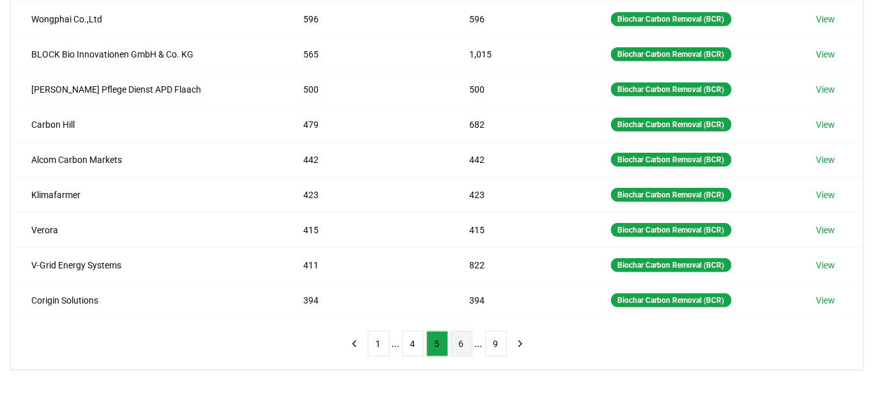
click at [461, 337] on button "6" at bounding box center [462, 344] width 22 height 26
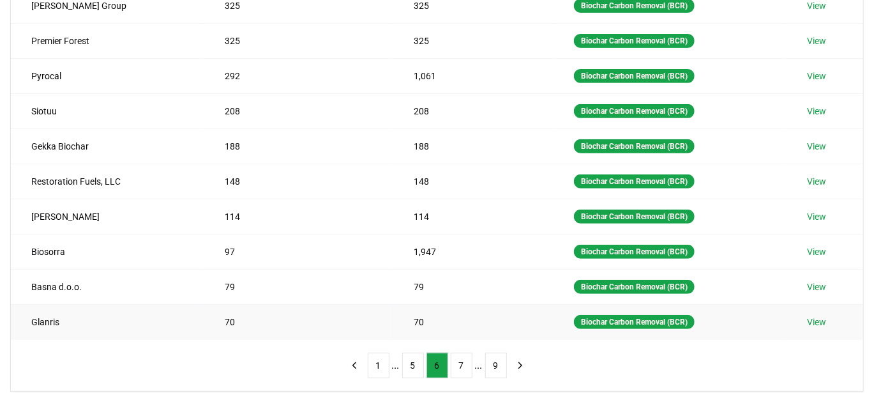
scroll to position [227, 0]
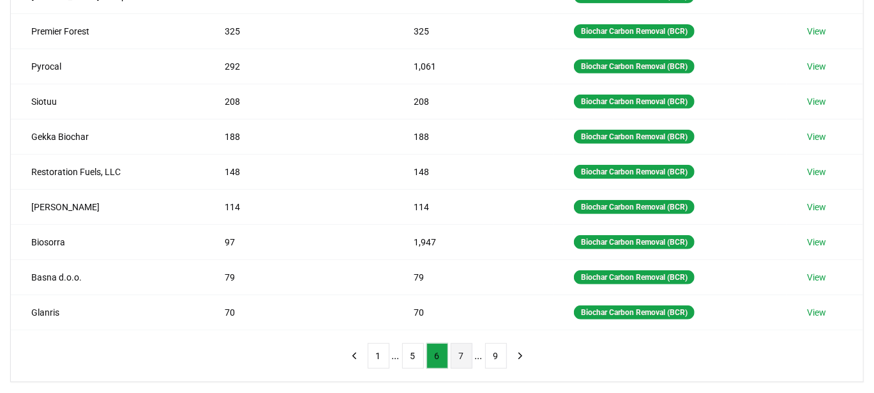
click at [461, 357] on button "7" at bounding box center [462, 356] width 22 height 26
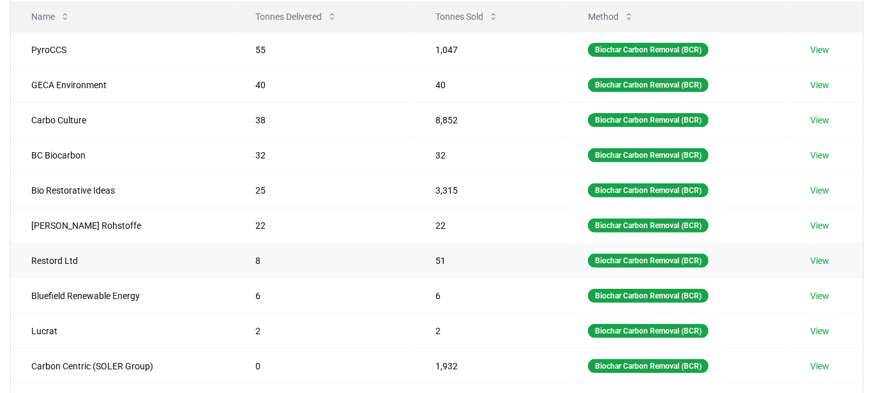
scroll to position [243, 0]
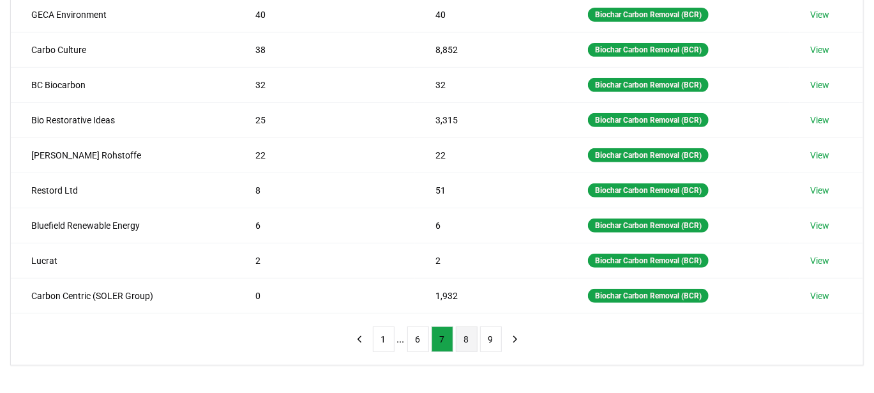
click at [463, 329] on button "8" at bounding box center [467, 339] width 22 height 26
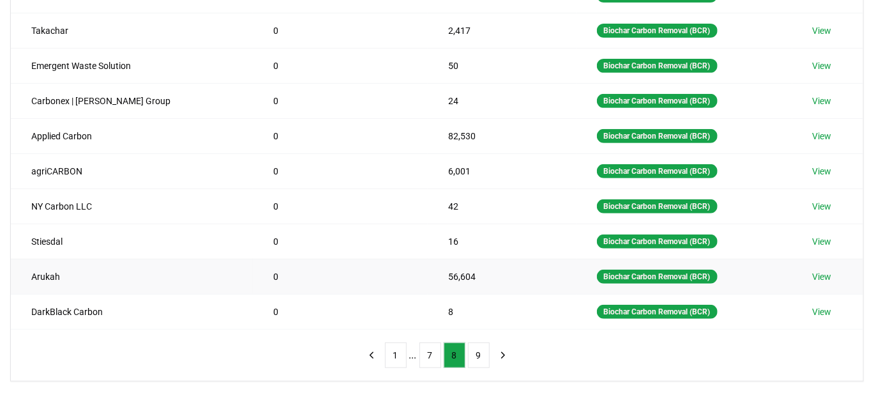
scroll to position [229, 0]
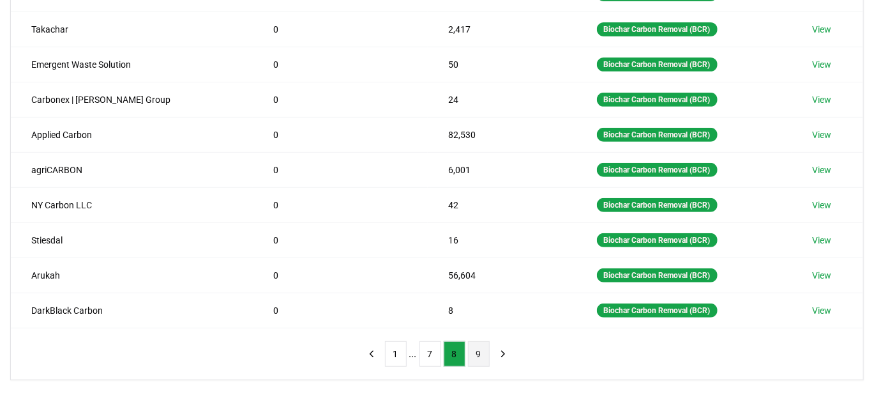
click at [476, 348] on button "9" at bounding box center [479, 354] width 22 height 26
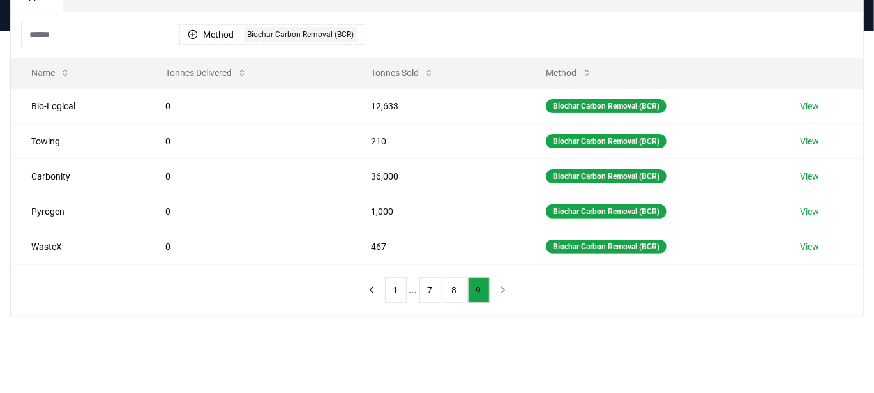
scroll to position [113, 0]
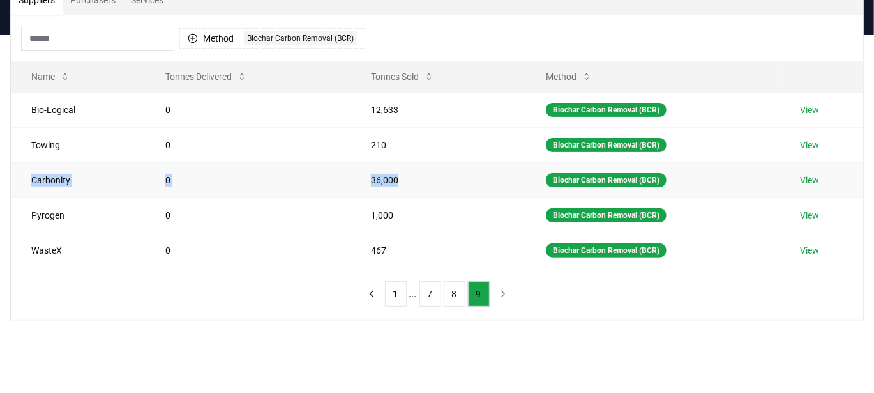
drag, startPoint x: 25, startPoint y: 176, endPoint x: 429, endPoint y: 177, distance: 404.0
click at [429, 177] on tr "Carbonity 0 36,000 Biochar Carbon Removal (BCR) View" at bounding box center [437, 179] width 852 height 35
copy tr "Carbonity 0 36,000"
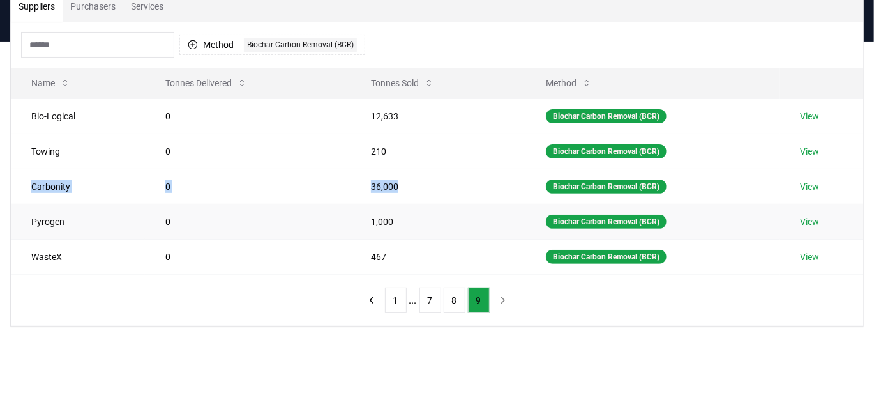
scroll to position [105, 0]
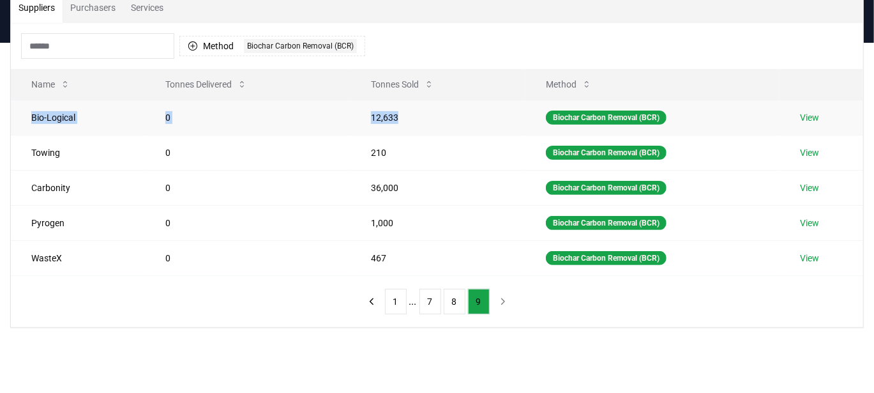
drag, startPoint x: 33, startPoint y: 114, endPoint x: 404, endPoint y: 116, distance: 371.5
click at [404, 116] on tr "Bio-Logical 0 12,633 Biochar Carbon Removal (BCR) View" at bounding box center [437, 117] width 852 height 35
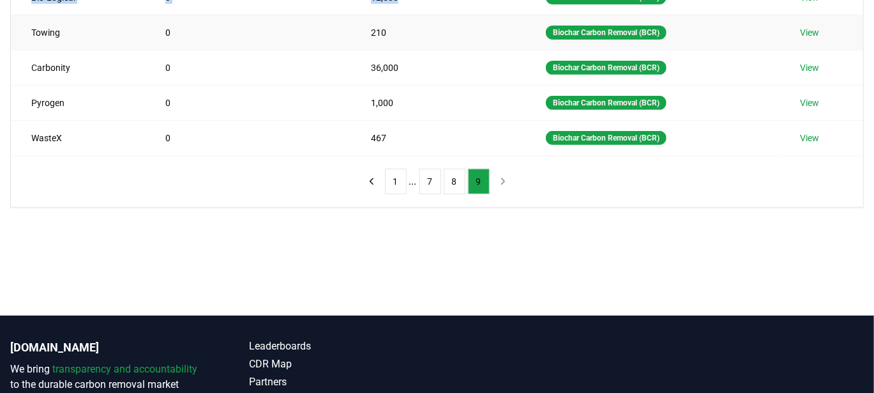
scroll to position [224, 0]
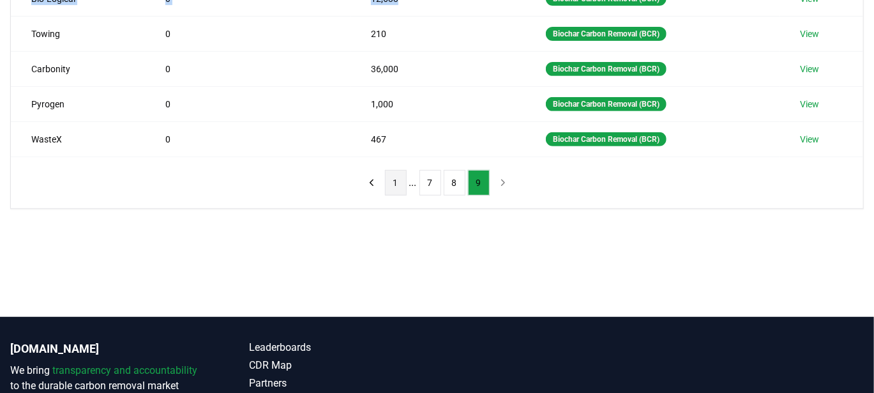
click at [394, 171] on button "1" at bounding box center [396, 183] width 22 height 26
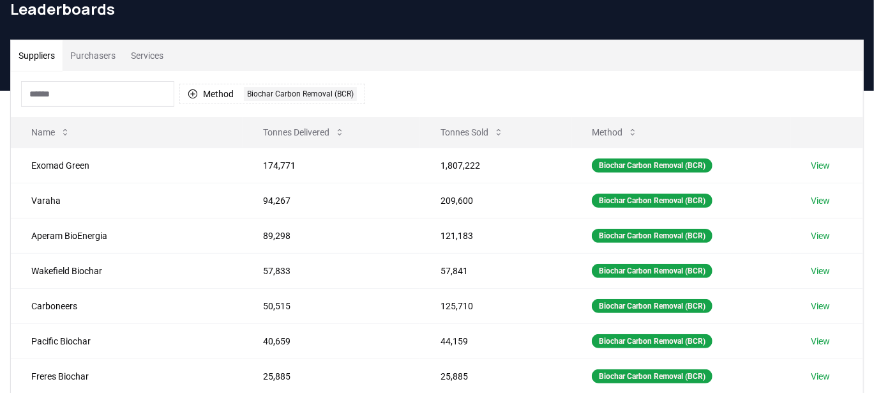
scroll to position [59, 0]
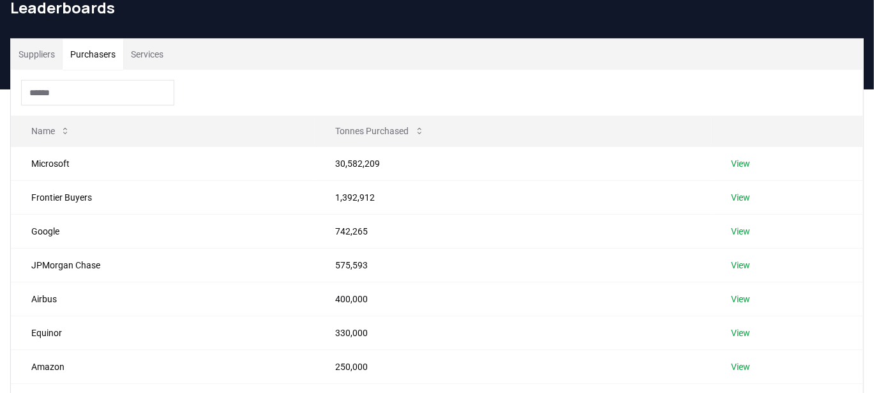
click at [107, 54] on button "Purchasers" at bounding box center [93, 54] width 61 height 31
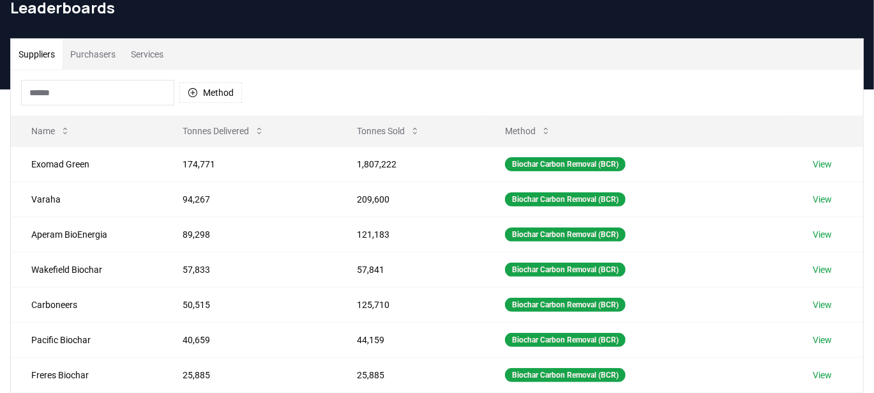
click at [46, 51] on button "Suppliers" at bounding box center [37, 54] width 52 height 31
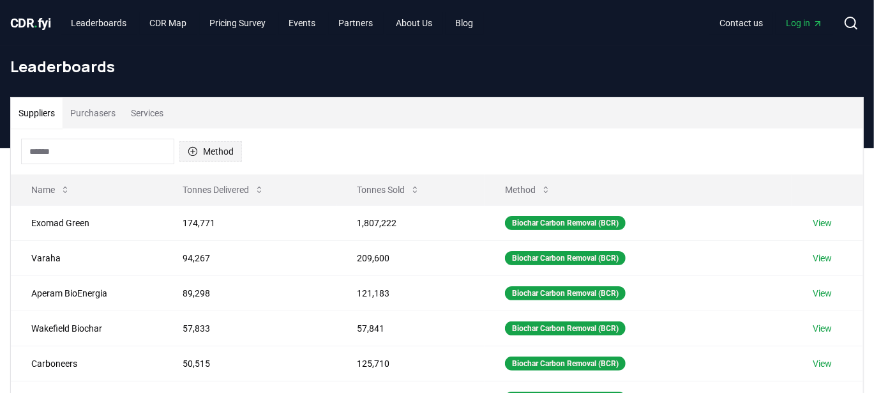
click at [214, 142] on button "Method" at bounding box center [210, 151] width 63 height 20
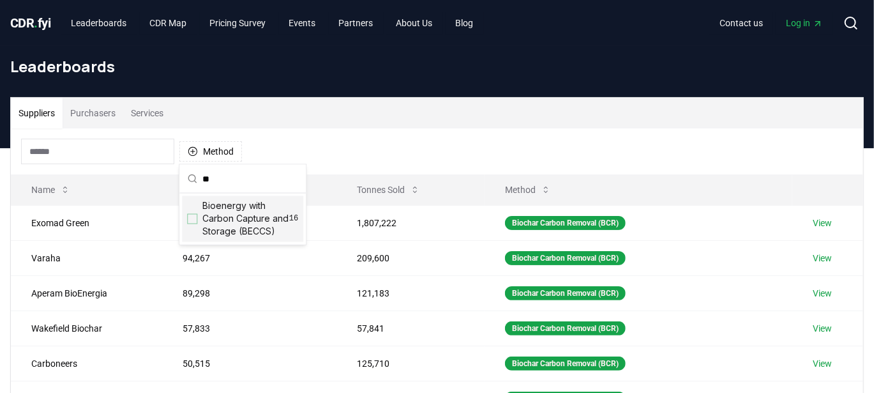
type input "*"
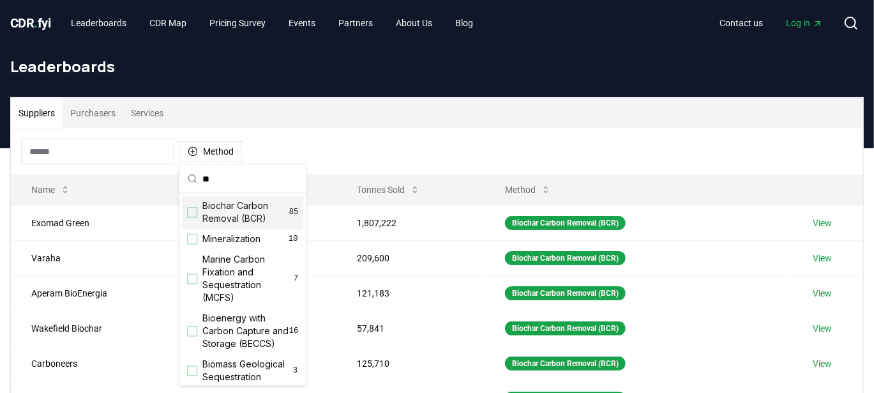
type input "*"
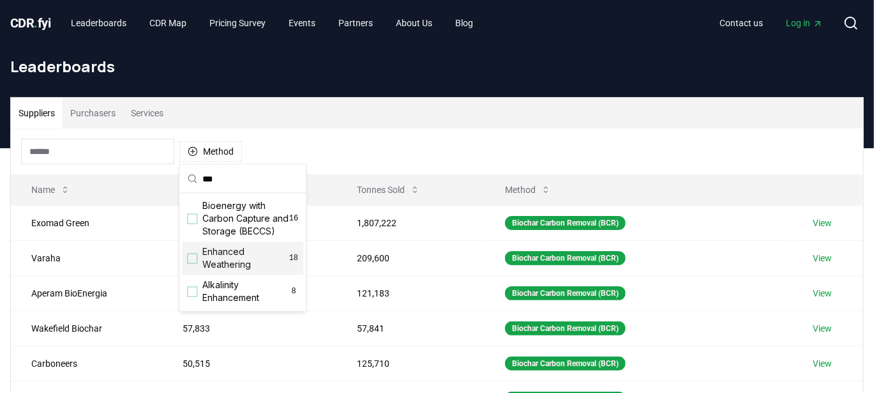
type input "***"
click at [190, 257] on div "Suggestions" at bounding box center [192, 258] width 10 height 10
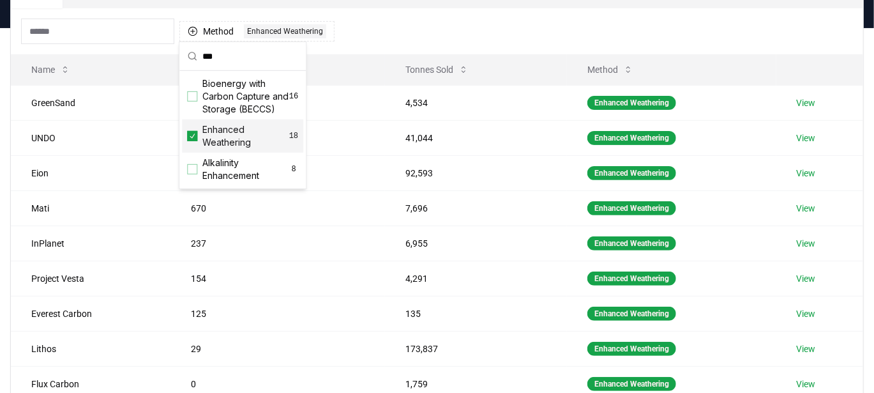
scroll to position [123, 0]
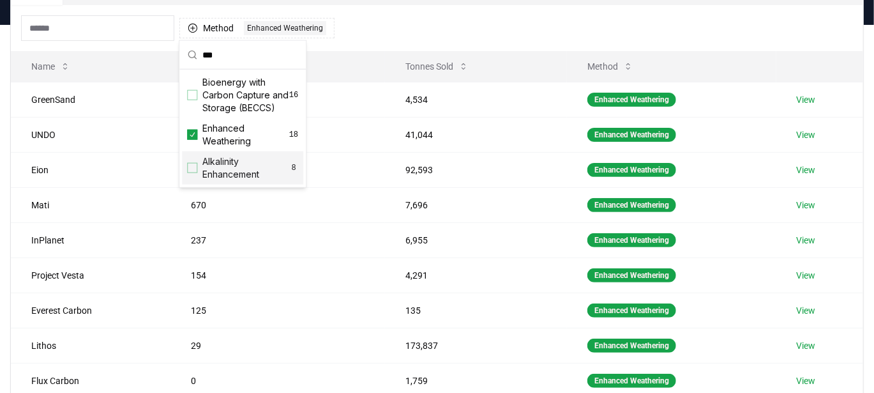
click at [470, 33] on div "Method 1 Enhanced Weathering" at bounding box center [437, 28] width 852 height 46
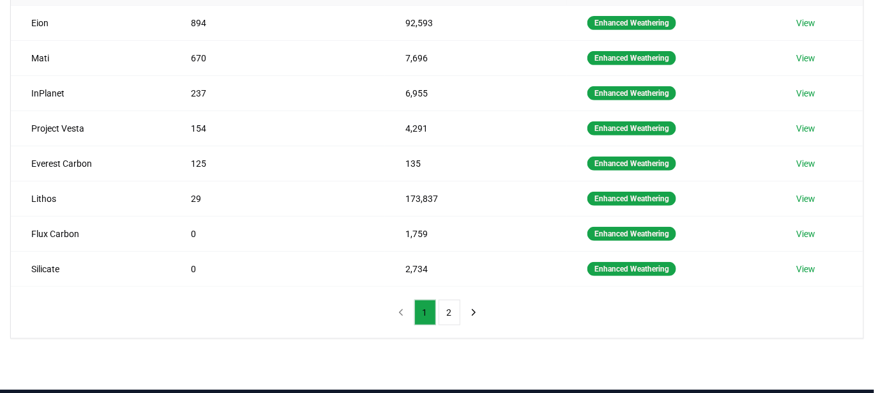
scroll to position [271, 0]
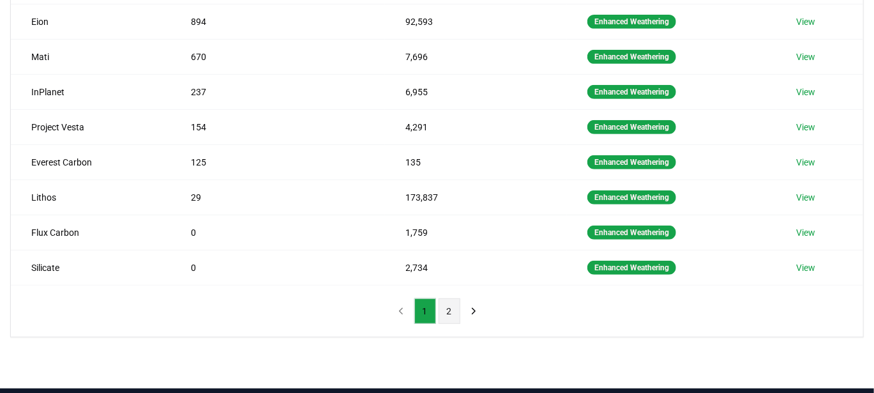
click at [440, 303] on button "2" at bounding box center [450, 311] width 22 height 26
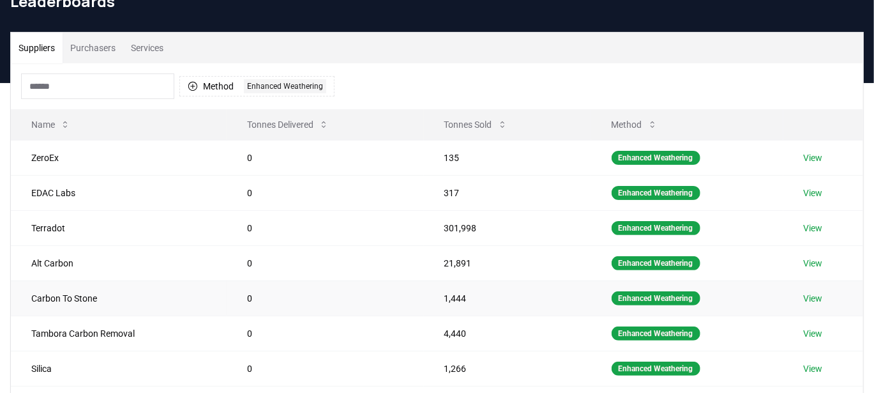
scroll to position [64, 0]
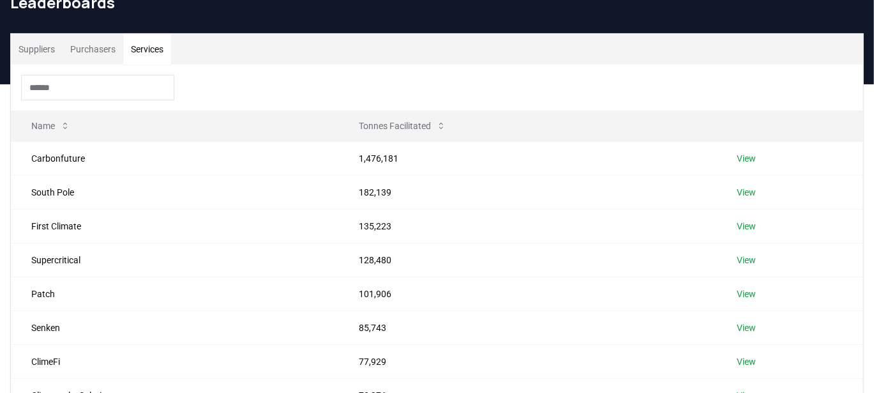
click at [156, 41] on button "Services" at bounding box center [147, 49] width 48 height 31
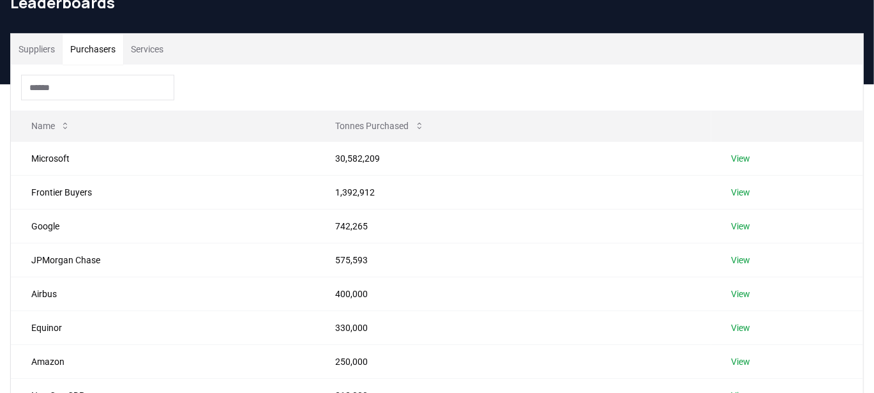
click at [96, 52] on button "Purchasers" at bounding box center [93, 49] width 61 height 31
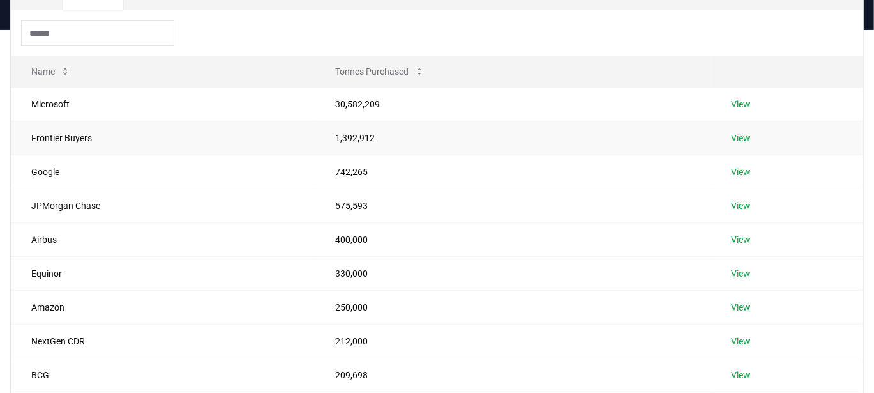
scroll to position [0, 0]
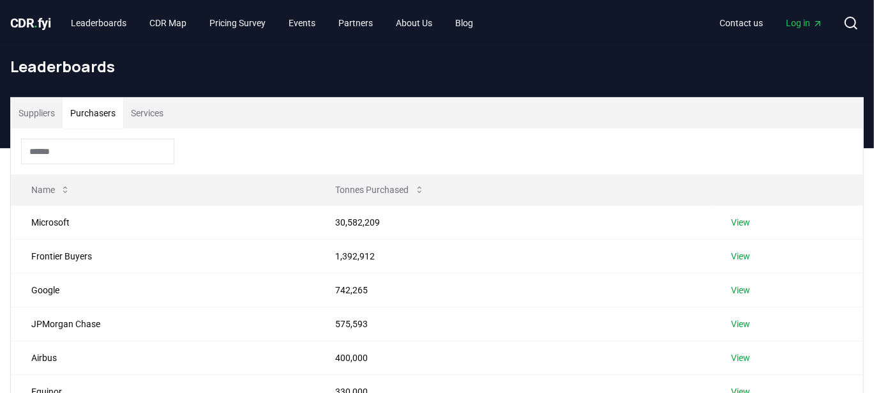
click at [13, 18] on span "CDR . fyi" at bounding box center [30, 22] width 41 height 15
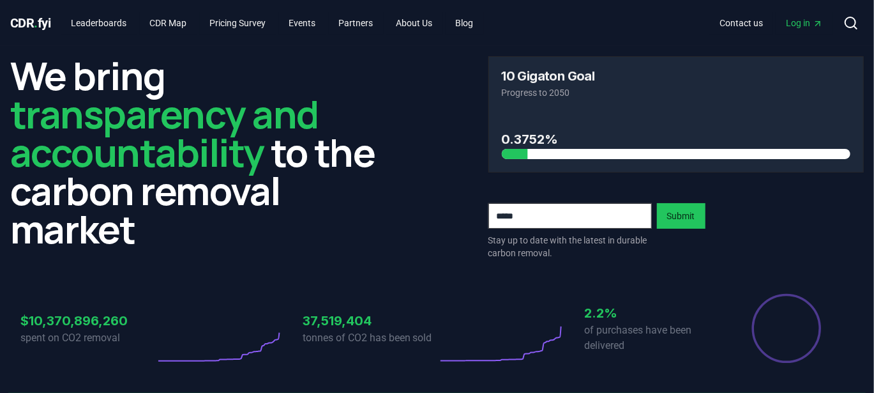
click at [13, 18] on span "CDR . fyi" at bounding box center [30, 22] width 41 height 15
click at [121, 20] on link "Leaderboards" at bounding box center [99, 22] width 76 height 23
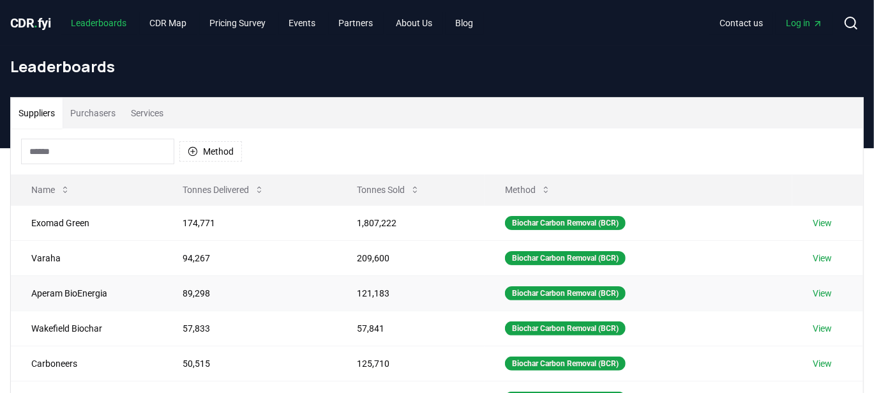
scroll to position [33, 0]
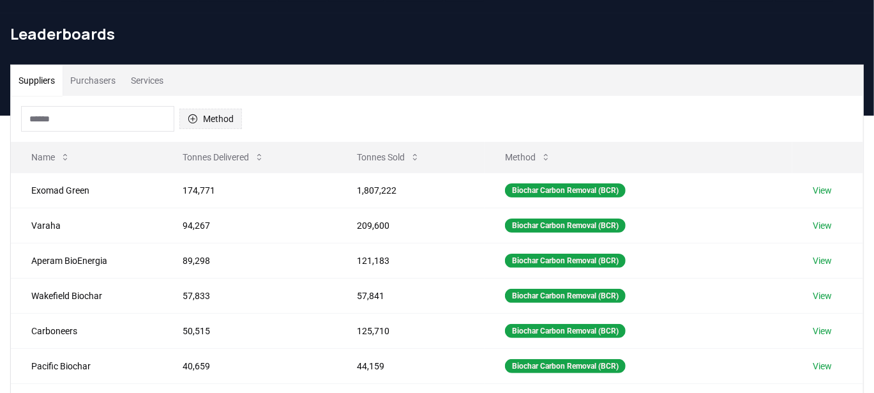
click at [220, 117] on button "Method" at bounding box center [210, 119] width 63 height 20
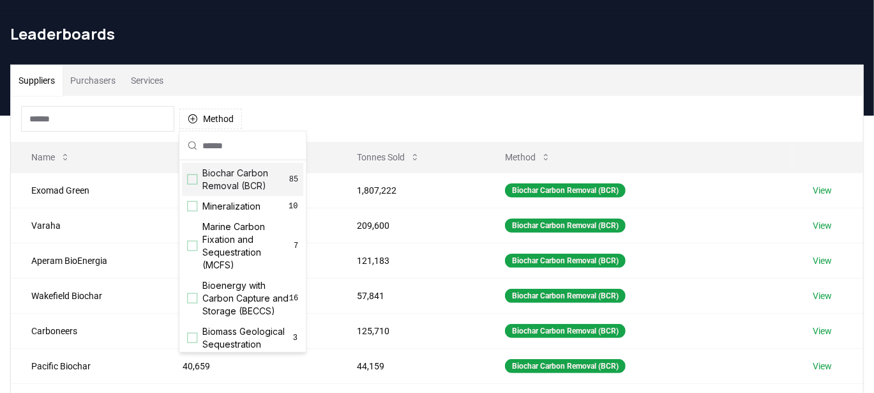
click at [192, 174] on div "Suggestions" at bounding box center [192, 179] width 10 height 10
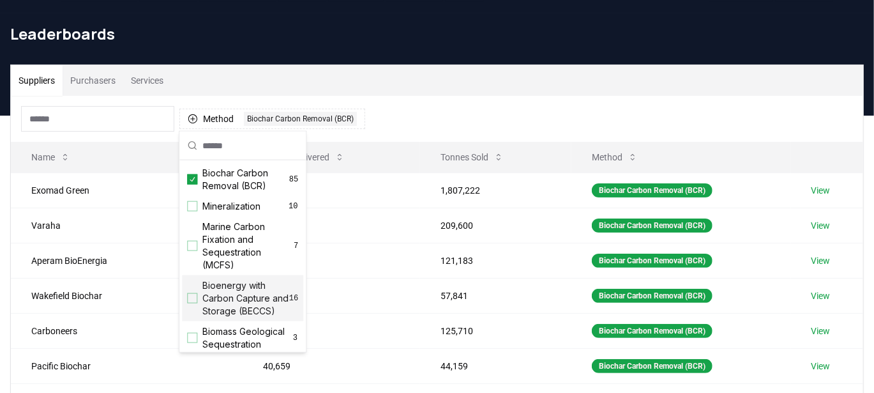
click at [440, 105] on div "Method 1 Biochar Carbon Removal (BCR)" at bounding box center [437, 119] width 852 height 46
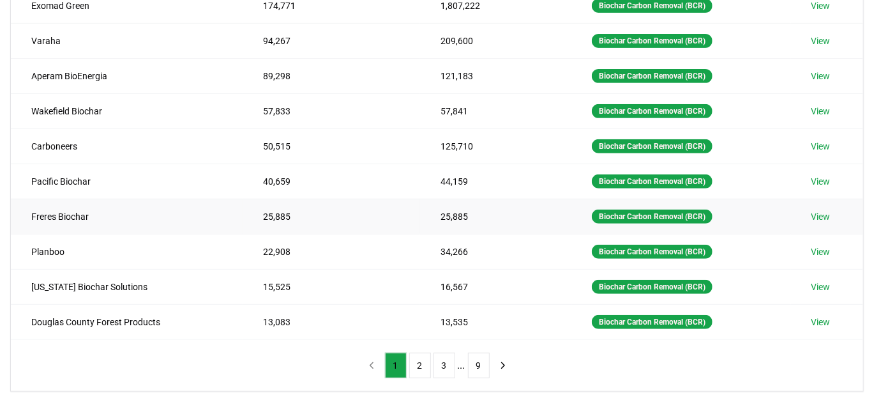
scroll to position [237, 0]
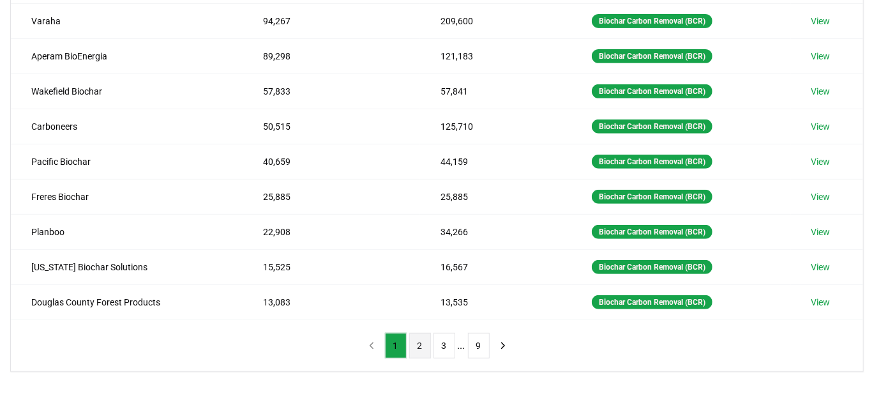
click at [416, 333] on button "2" at bounding box center [420, 346] width 22 height 26
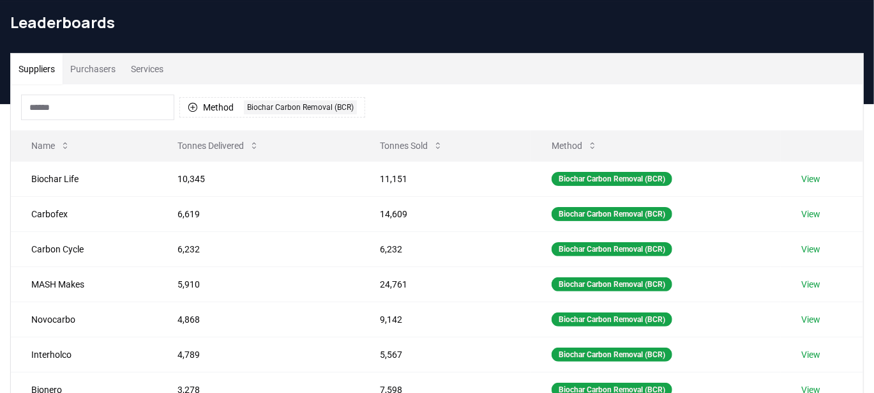
scroll to position [44, 0]
click at [221, 103] on button "Method 1 Biochar Carbon Removal (BCR)" at bounding box center [272, 107] width 186 height 20
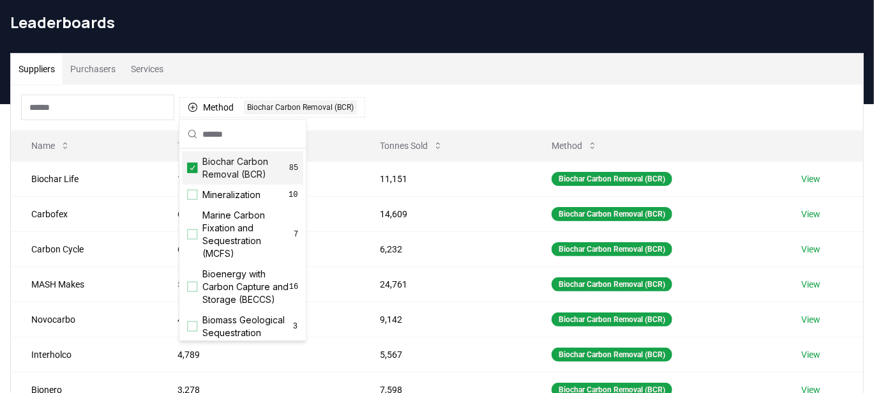
click at [190, 169] on icon "Suggestions" at bounding box center [192, 168] width 9 height 10
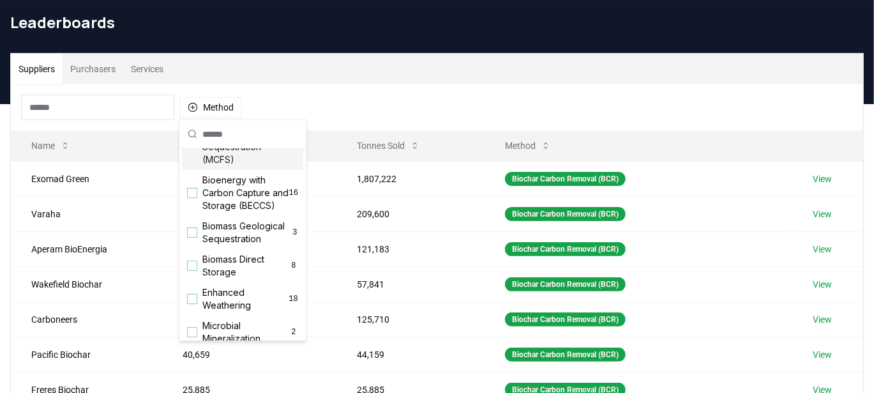
scroll to position [94, 0]
click at [191, 197] on div "Suggestions" at bounding box center [192, 193] width 10 height 10
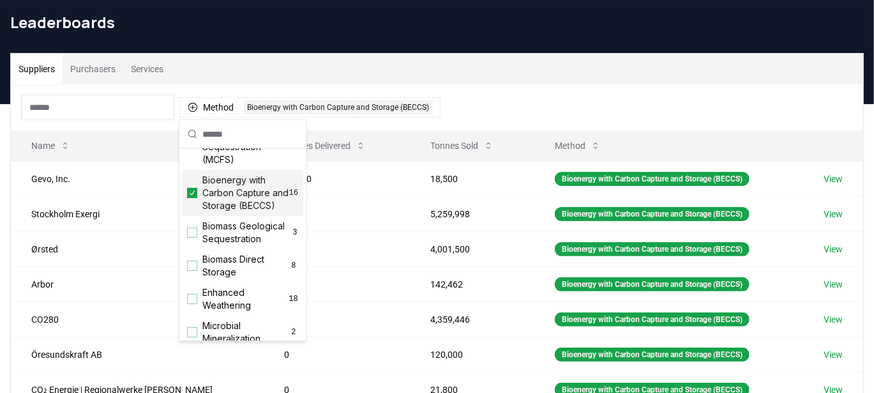
click at [466, 77] on div "Suppliers Purchasers Services" at bounding box center [437, 69] width 852 height 31
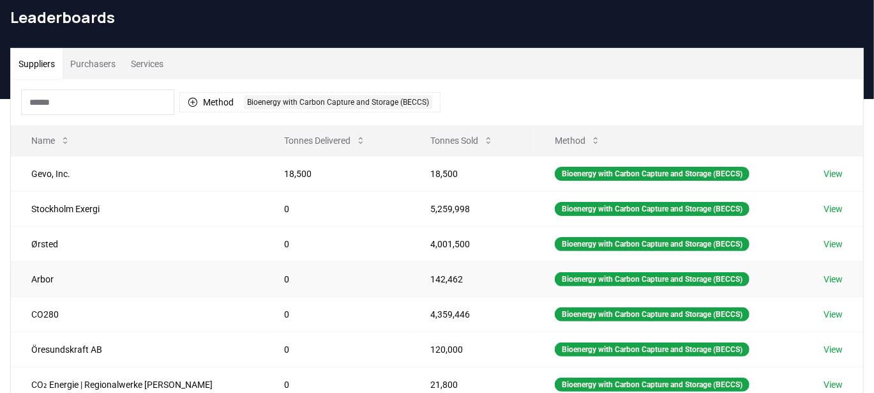
scroll to position [51, 0]
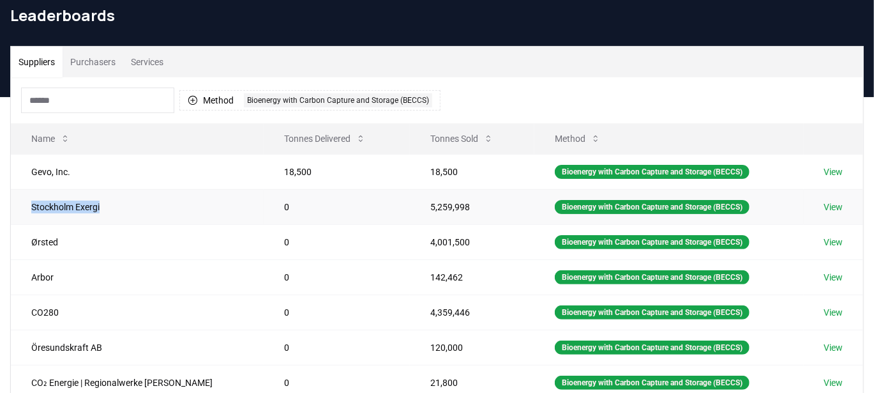
drag, startPoint x: 105, startPoint y: 203, endPoint x: 33, endPoint y: 205, distance: 72.8
click at [33, 205] on td "Stockholm Exergi" at bounding box center [137, 206] width 253 height 35
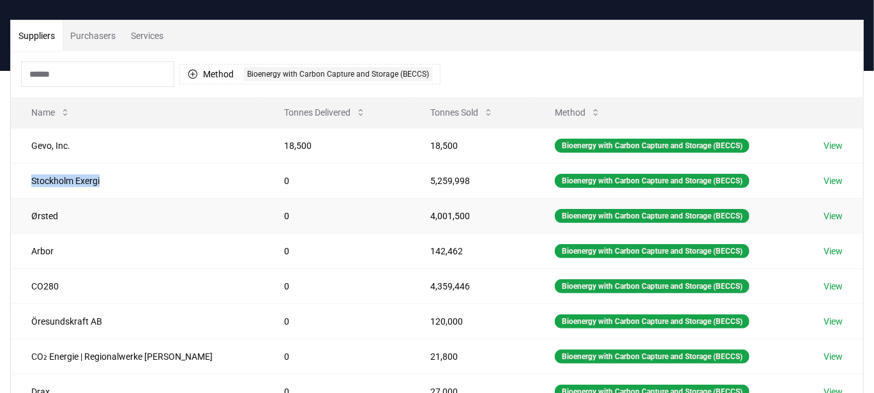
scroll to position [82, 0]
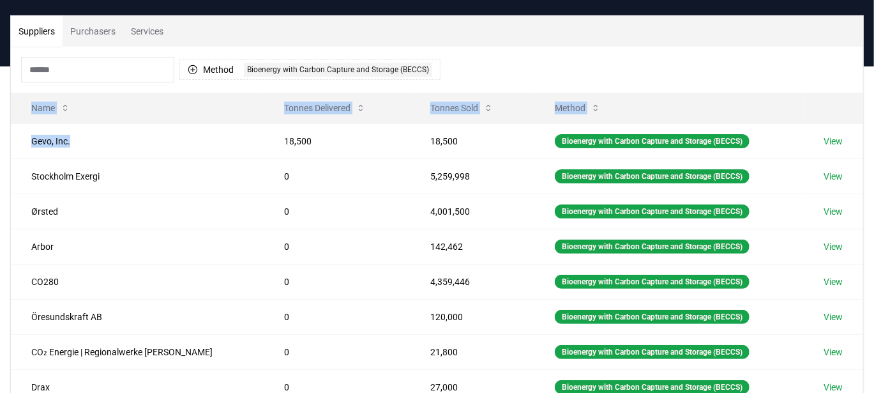
drag, startPoint x: 72, startPoint y: 140, endPoint x: 0, endPoint y: 122, distance: 74.5
click at [0, 122] on div "Suppliers Purchasers Services Method 1 Bioenergy with Carbon Capture and Storag…" at bounding box center [437, 270] width 874 height 511
click at [77, 137] on td "Gevo, Inc." at bounding box center [137, 140] width 253 height 35
click at [87, 142] on td "Gevo, Inc." at bounding box center [137, 140] width 253 height 35
drag, startPoint x: 89, startPoint y: 142, endPoint x: 25, endPoint y: 144, distance: 63.8
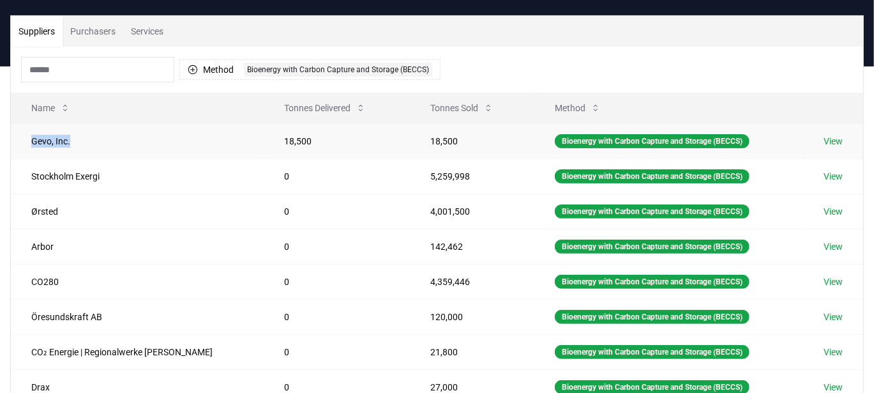
click at [25, 144] on td "Gevo, Inc." at bounding box center [137, 140] width 253 height 35
click at [0, 131] on div "Suppliers Purchasers Services Method 1 Bioenergy with Carbon Capture and Storag…" at bounding box center [437, 270] width 874 height 511
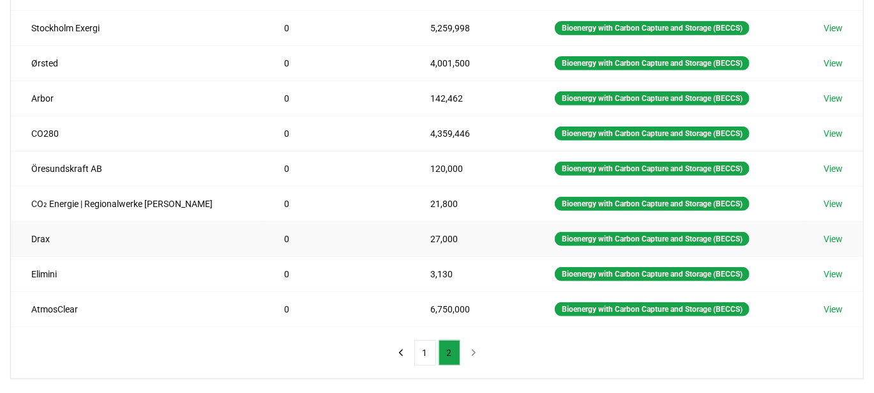
scroll to position [230, 0]
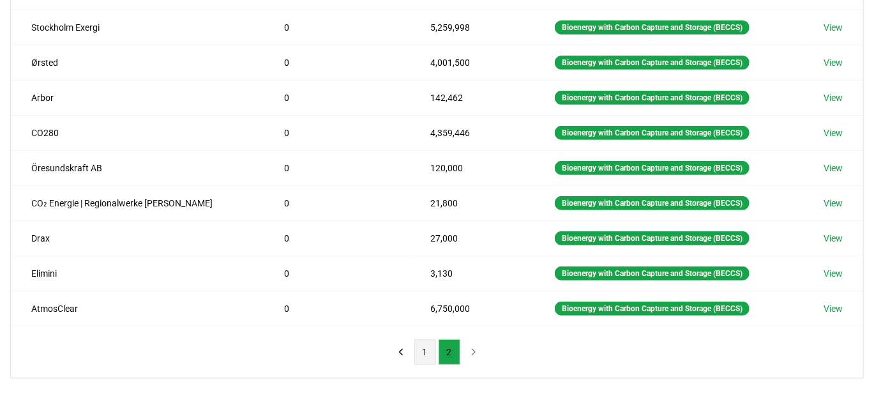
click at [425, 350] on button "1" at bounding box center [425, 352] width 22 height 26
click at [440, 352] on button "2" at bounding box center [450, 352] width 22 height 26
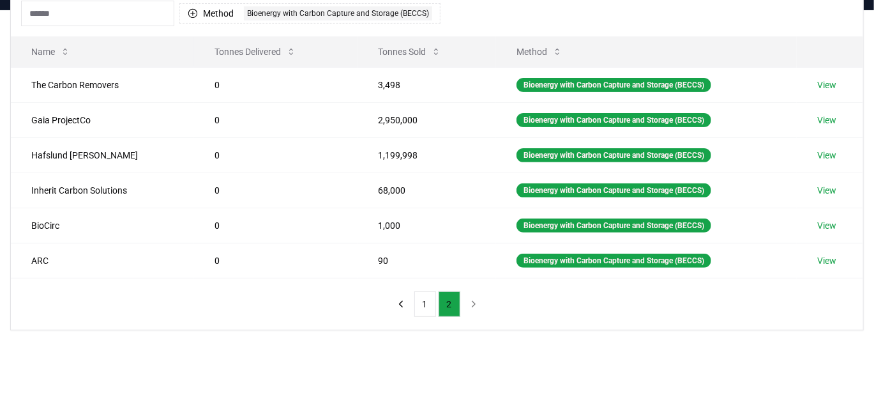
scroll to position [137, 0]
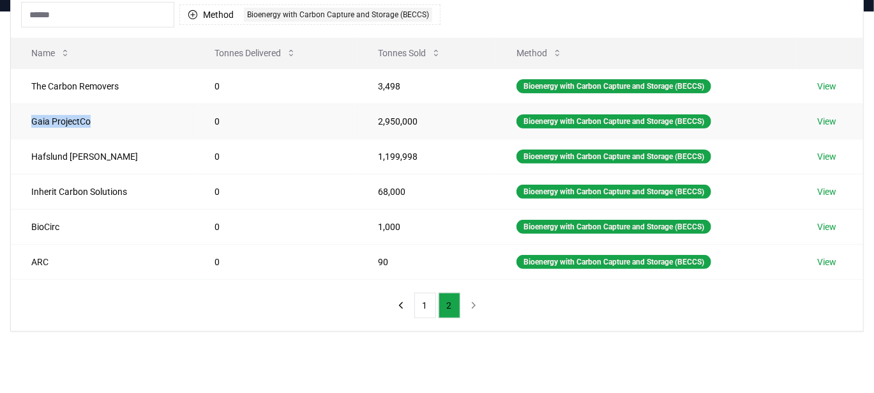
drag, startPoint x: 98, startPoint y: 117, endPoint x: 27, endPoint y: 124, distance: 71.3
click at [27, 124] on td "Gaia ProjectCo" at bounding box center [102, 120] width 183 height 35
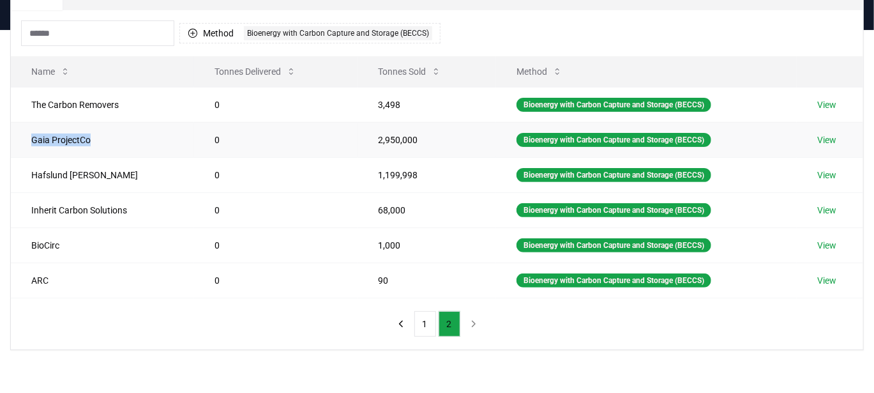
scroll to position [0, 0]
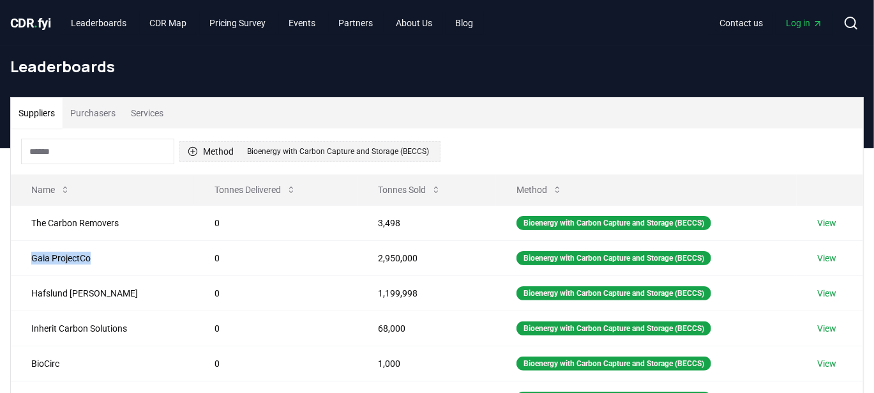
click at [308, 153] on div "Bioenergy with Carbon Capture and Storage (BECCS)" at bounding box center [338, 151] width 188 height 14
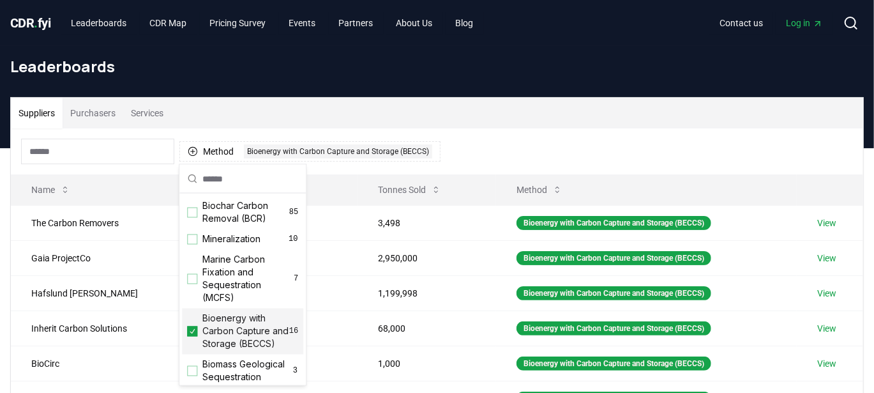
click at [193, 336] on icon "Suggestions" at bounding box center [192, 331] width 9 height 10
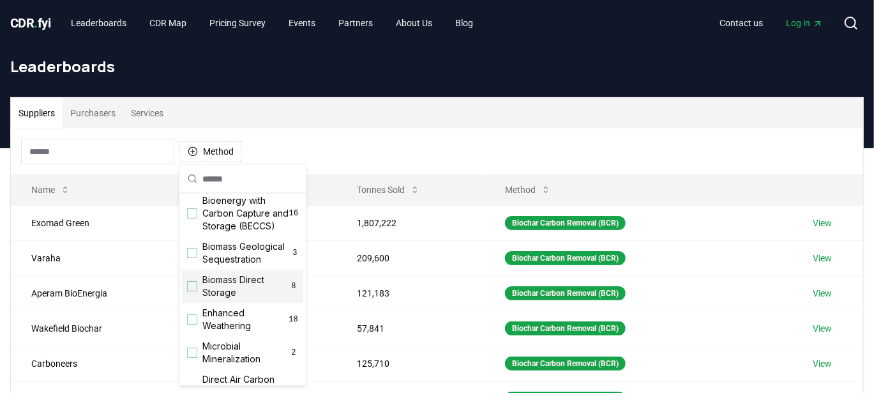
scroll to position [119, 0]
click at [188, 290] on div "Suggestions" at bounding box center [192, 285] width 10 height 10
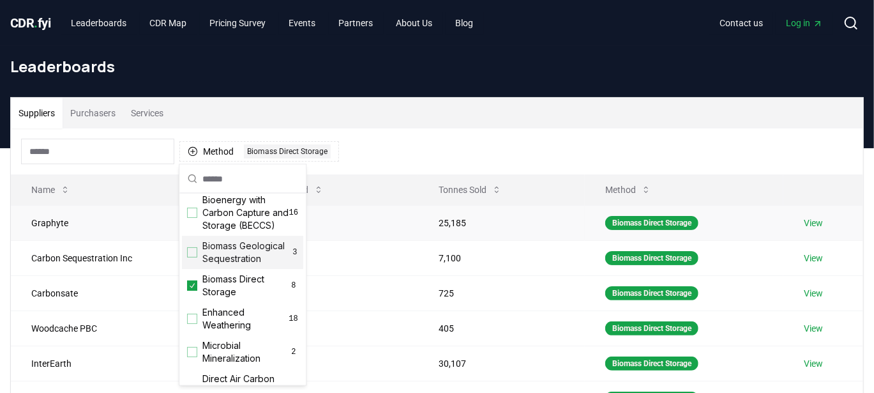
click at [519, 232] on td "25,185" at bounding box center [501, 222] width 167 height 35
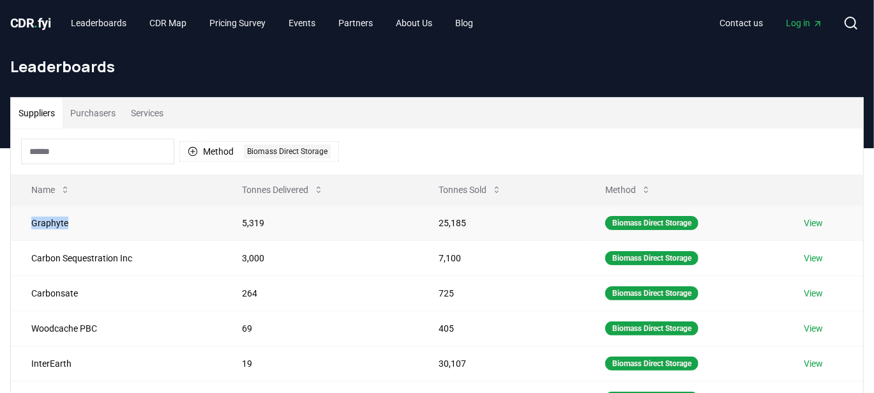
drag, startPoint x: 71, startPoint y: 219, endPoint x: 26, endPoint y: 220, distance: 44.7
click at [26, 220] on td "Graphyte" at bounding box center [116, 222] width 211 height 35
